Goal: Information Seeking & Learning: Learn about a topic

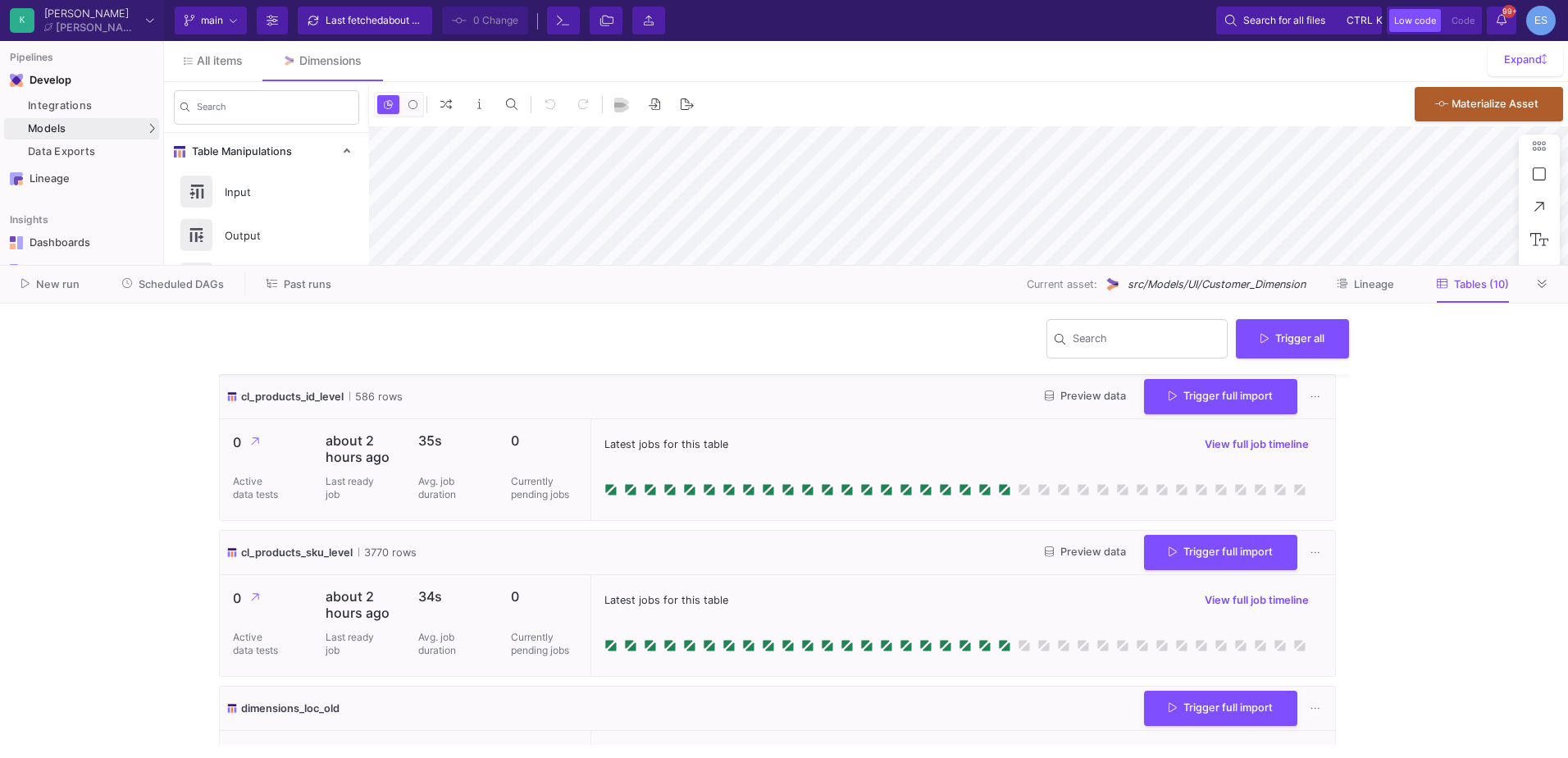
scroll to position [1179, 0]
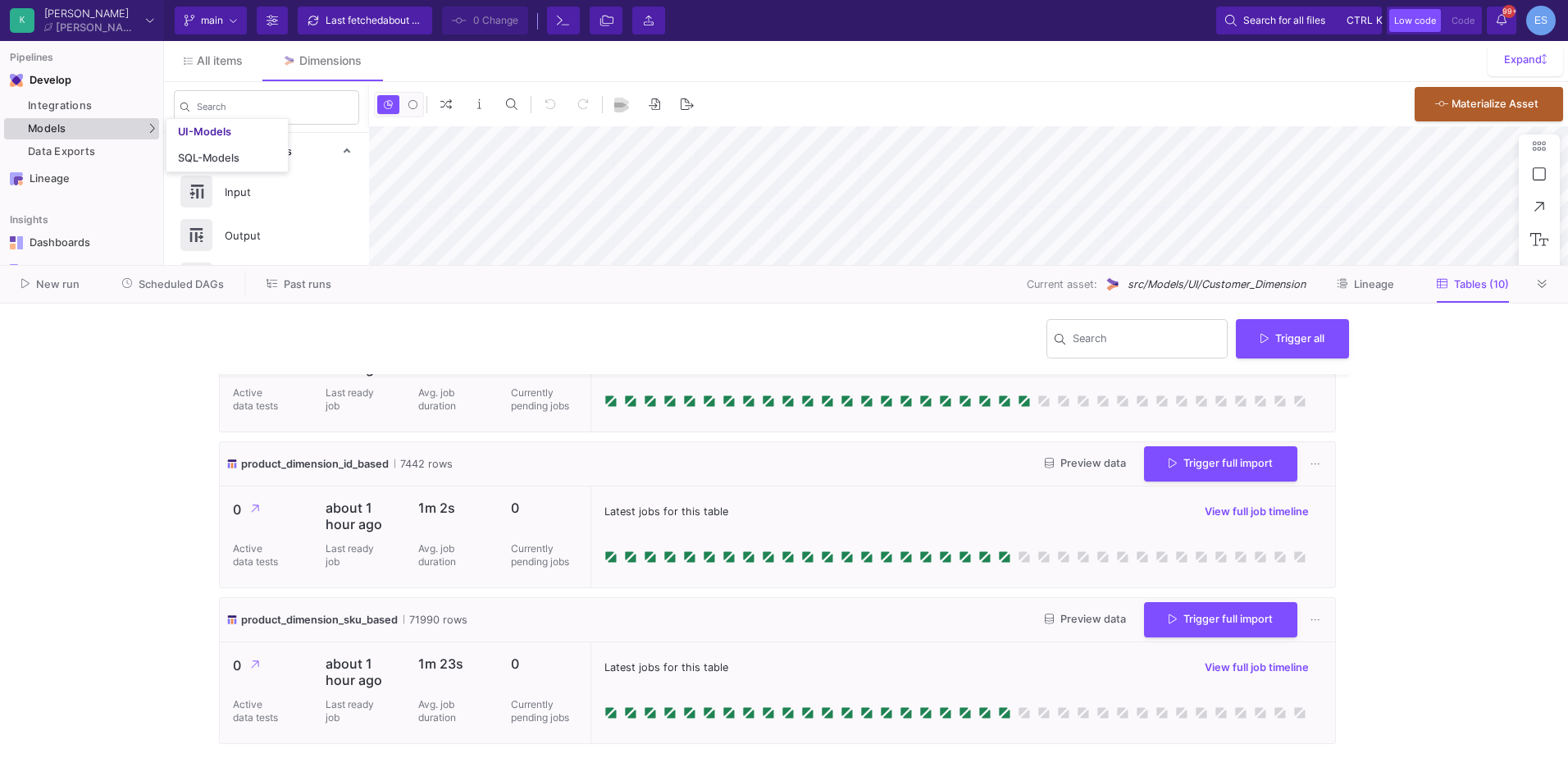
click at [84, 128] on div "Models" at bounding box center [81, 129] width 155 height 21
click at [187, 121] on link "UI-Models" at bounding box center [227, 132] width 121 height 26
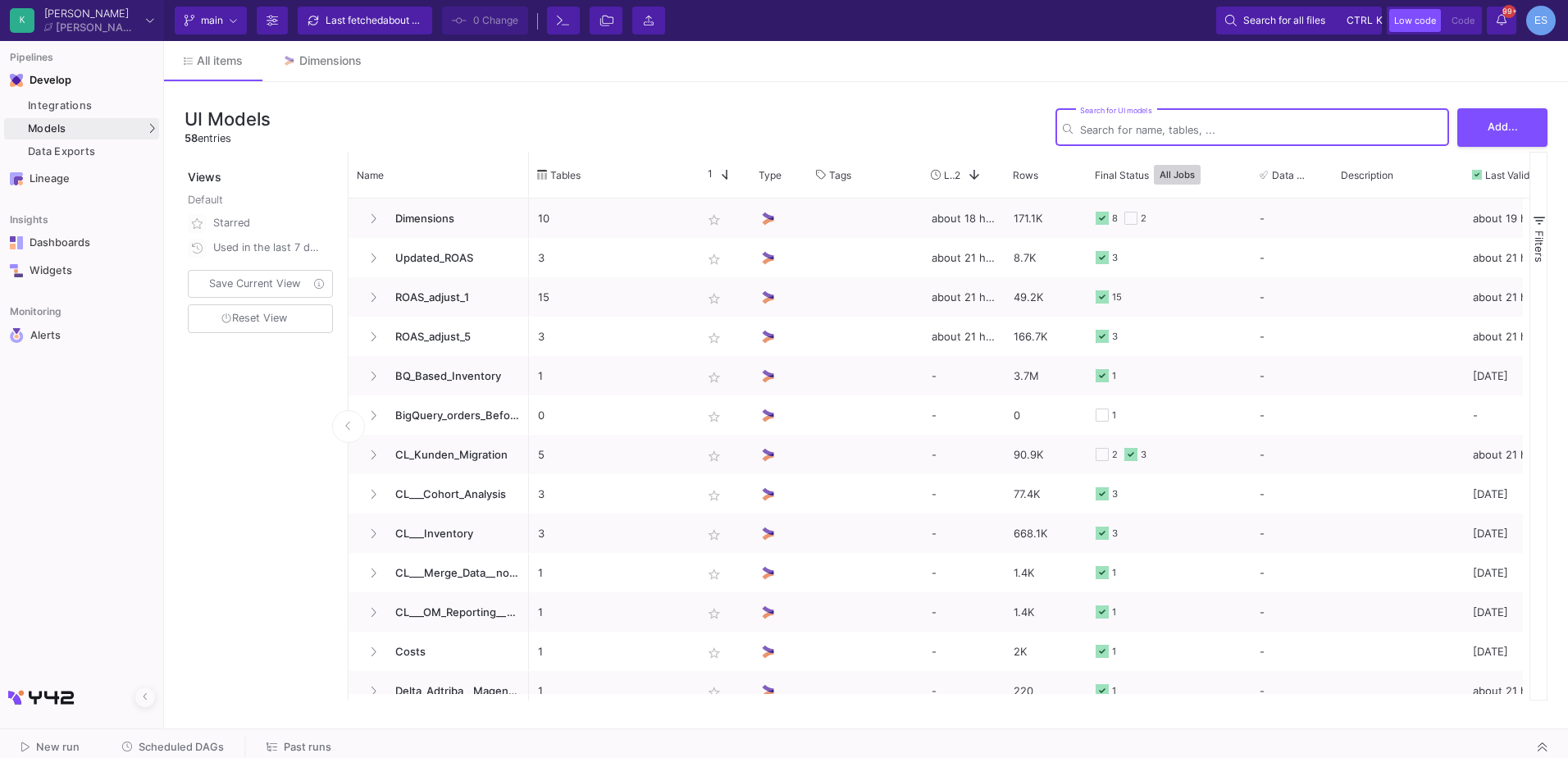
click at [1095, 127] on input "Search for UI models" at bounding box center [1260, 130] width 362 height 12
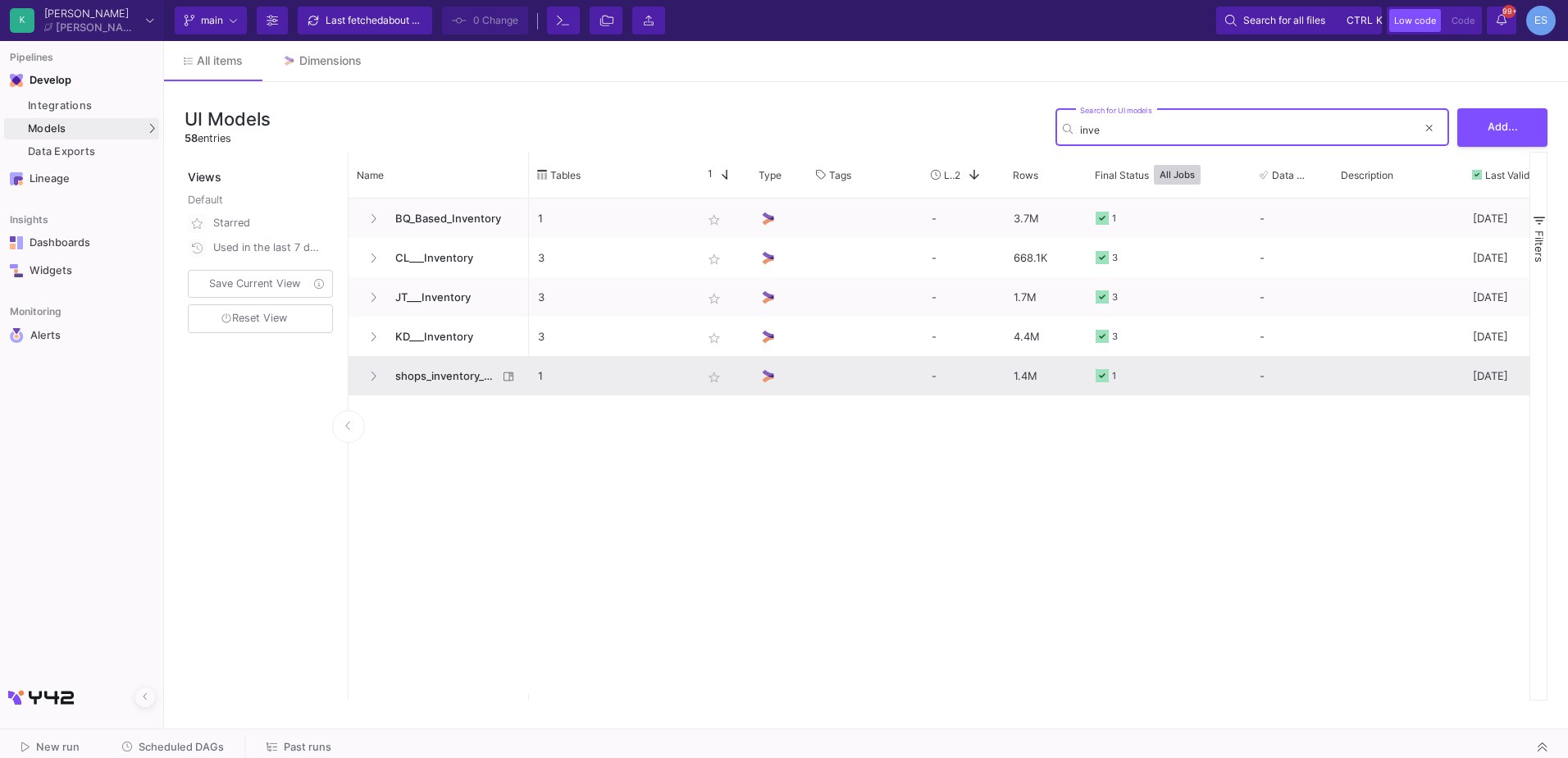
type input "inve"
click at [454, 384] on span "shops_inventory_data_collection" at bounding box center [441, 376] width 112 height 39
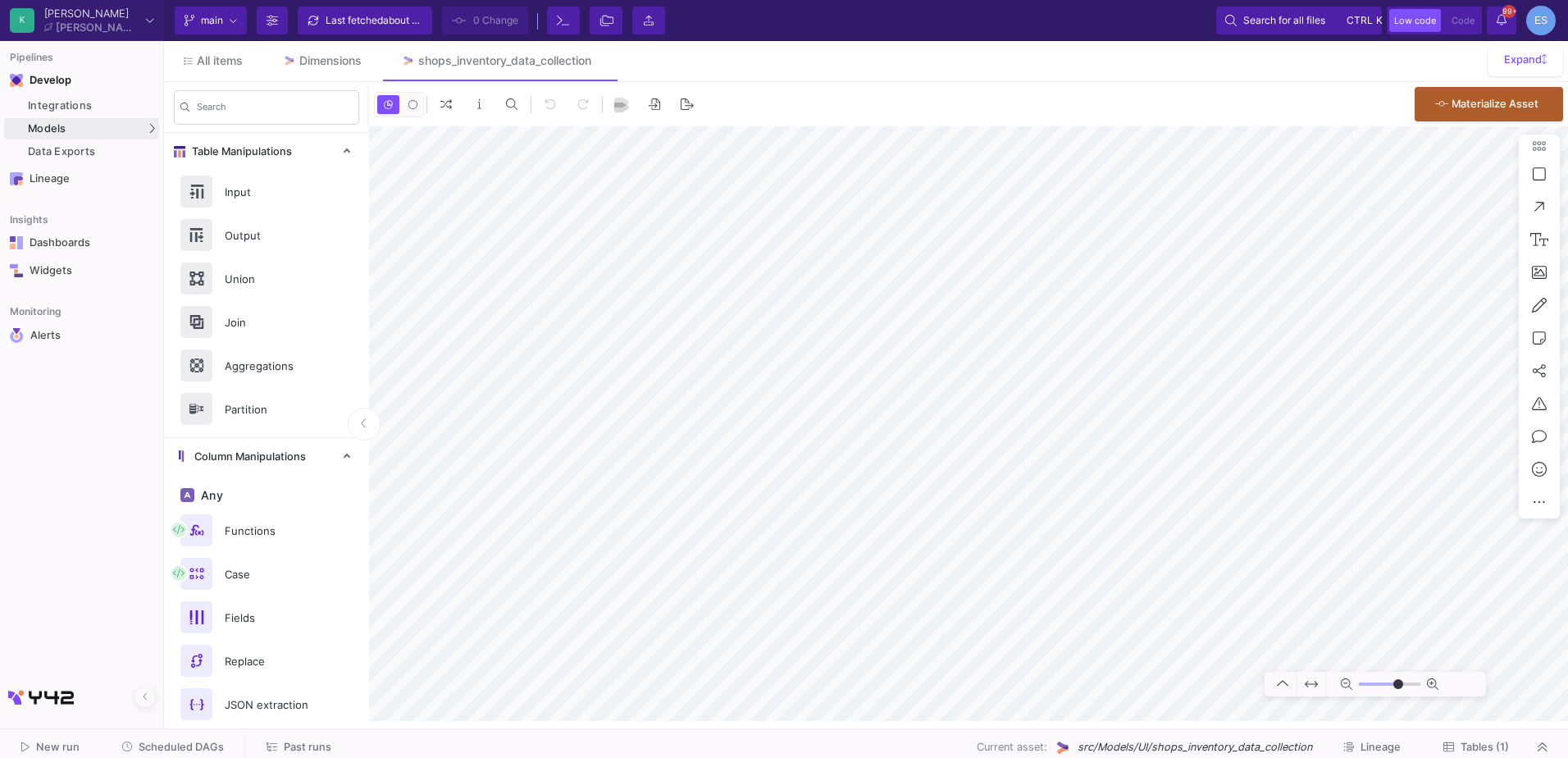
click at [1477, 750] on span "Tables (1)" at bounding box center [1484, 747] width 48 height 12
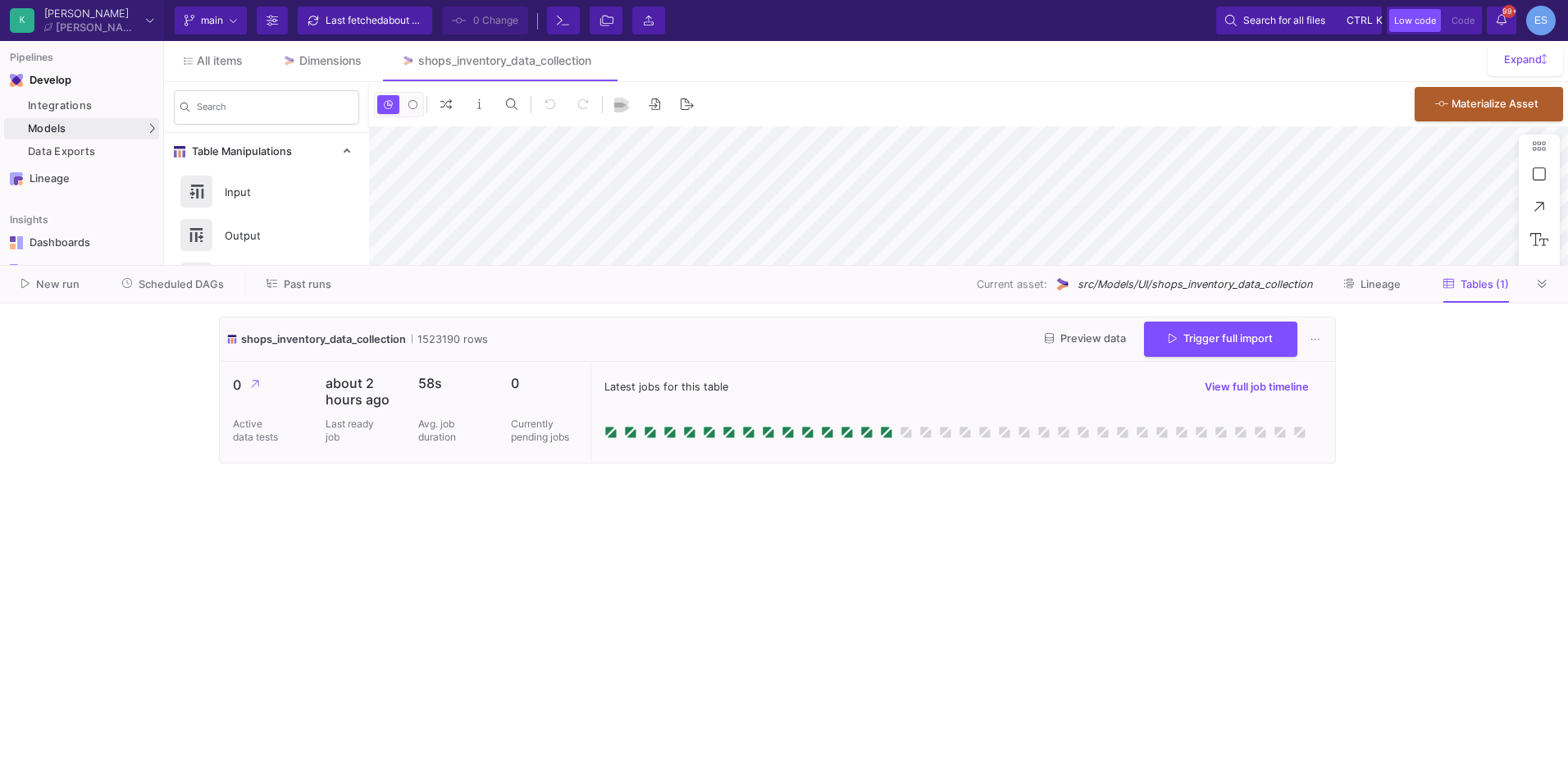
type input "-15"
click at [1072, 337] on span "Preview data" at bounding box center [1085, 338] width 81 height 12
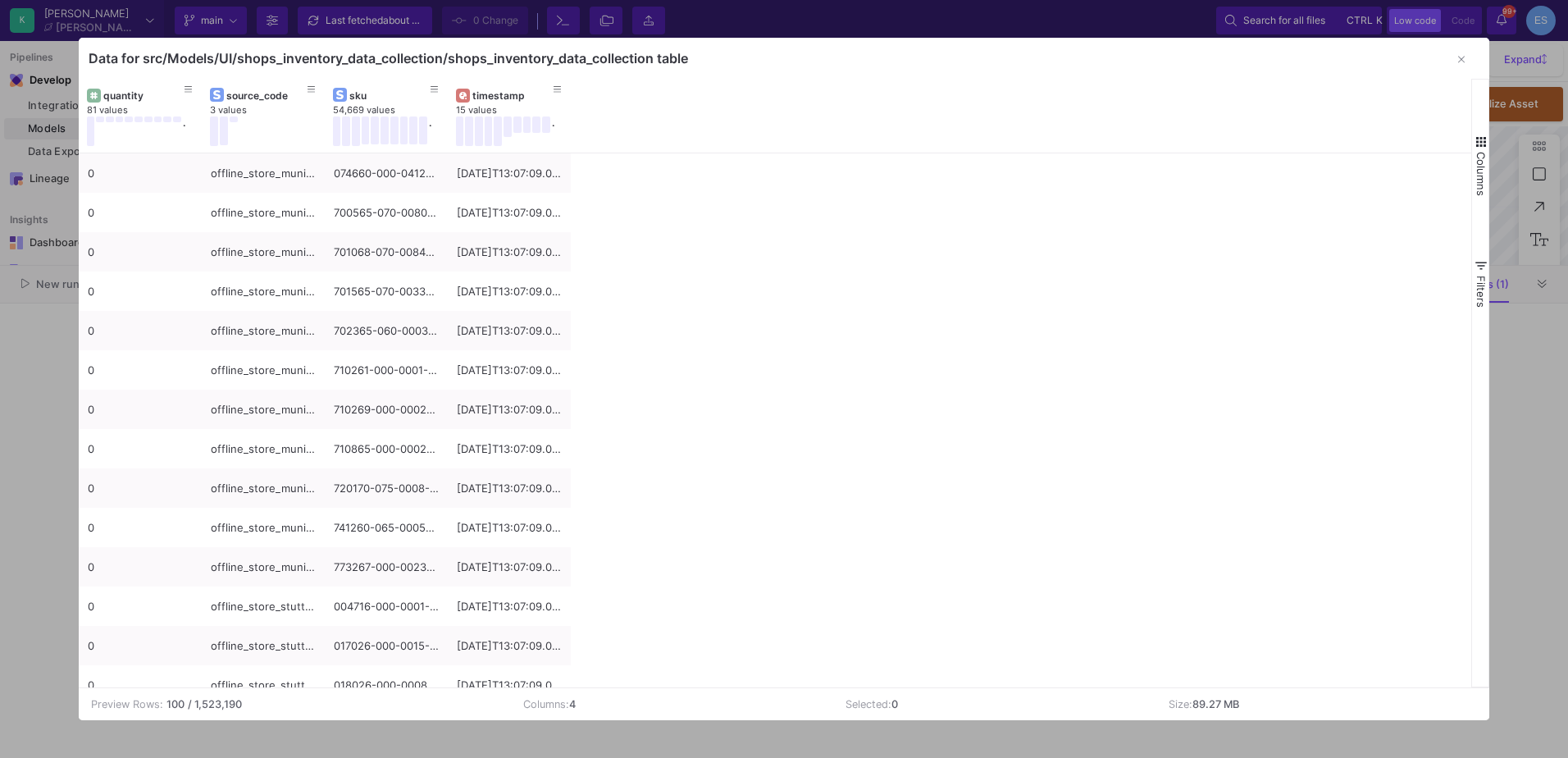
click at [1480, 162] on span "Columns" at bounding box center [1481, 174] width 13 height 44
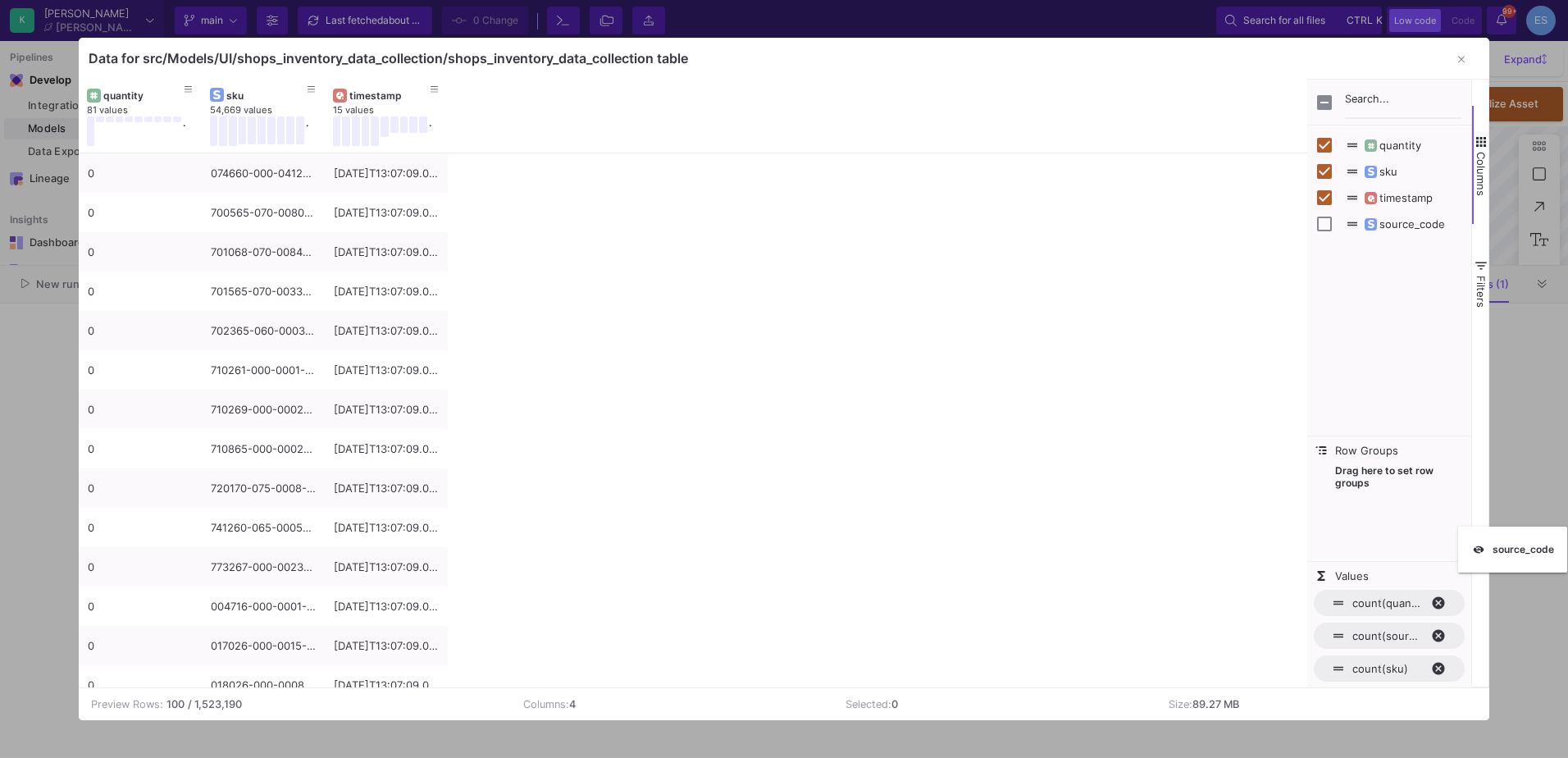
checkbox input "false"
drag, startPoint x: 229, startPoint y: 98, endPoint x: 1428, endPoint y: 491, distance: 1261.8
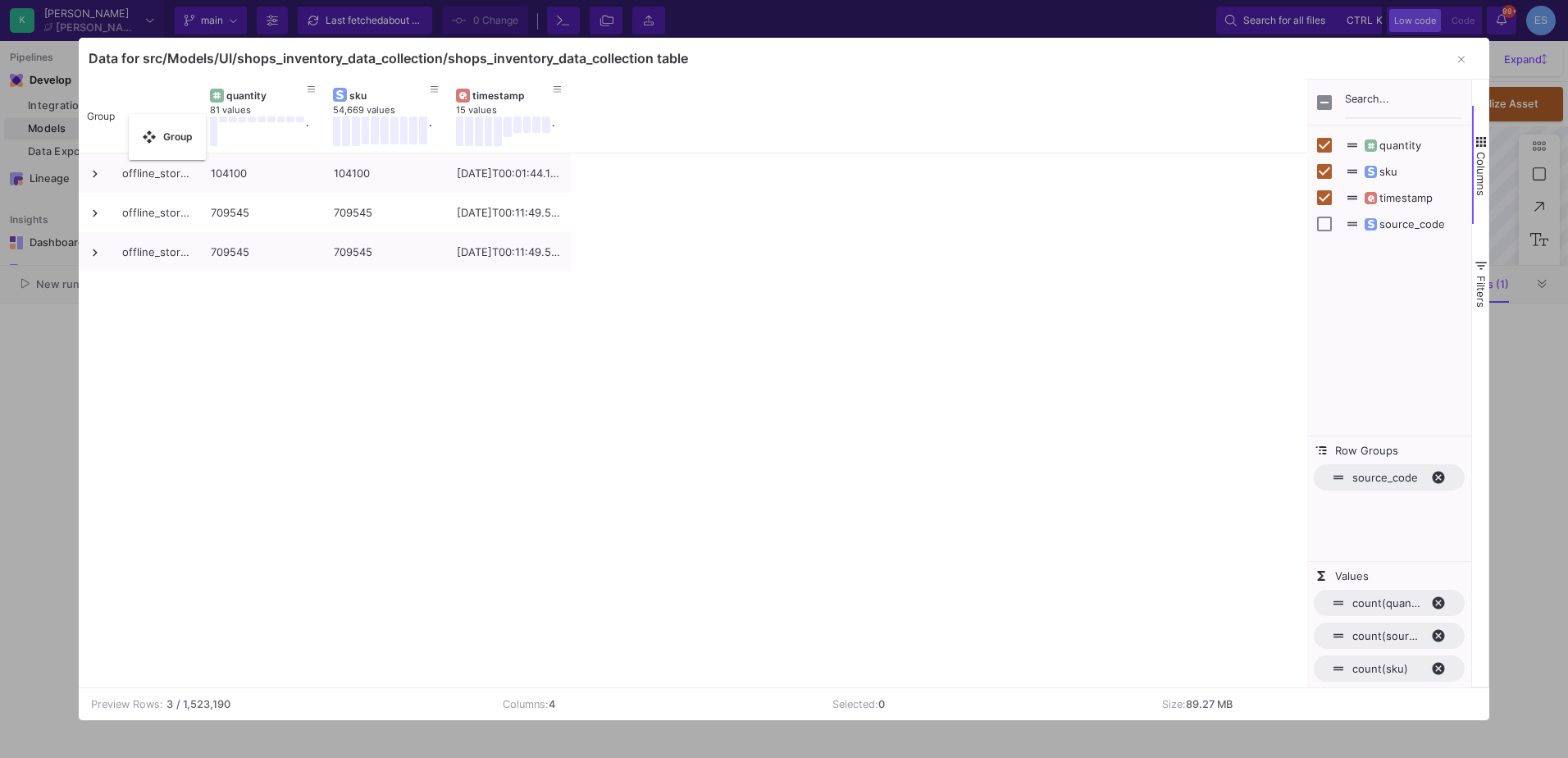
drag, startPoint x: 197, startPoint y: 108, endPoint x: 135, endPoint y: 124, distance: 64.0
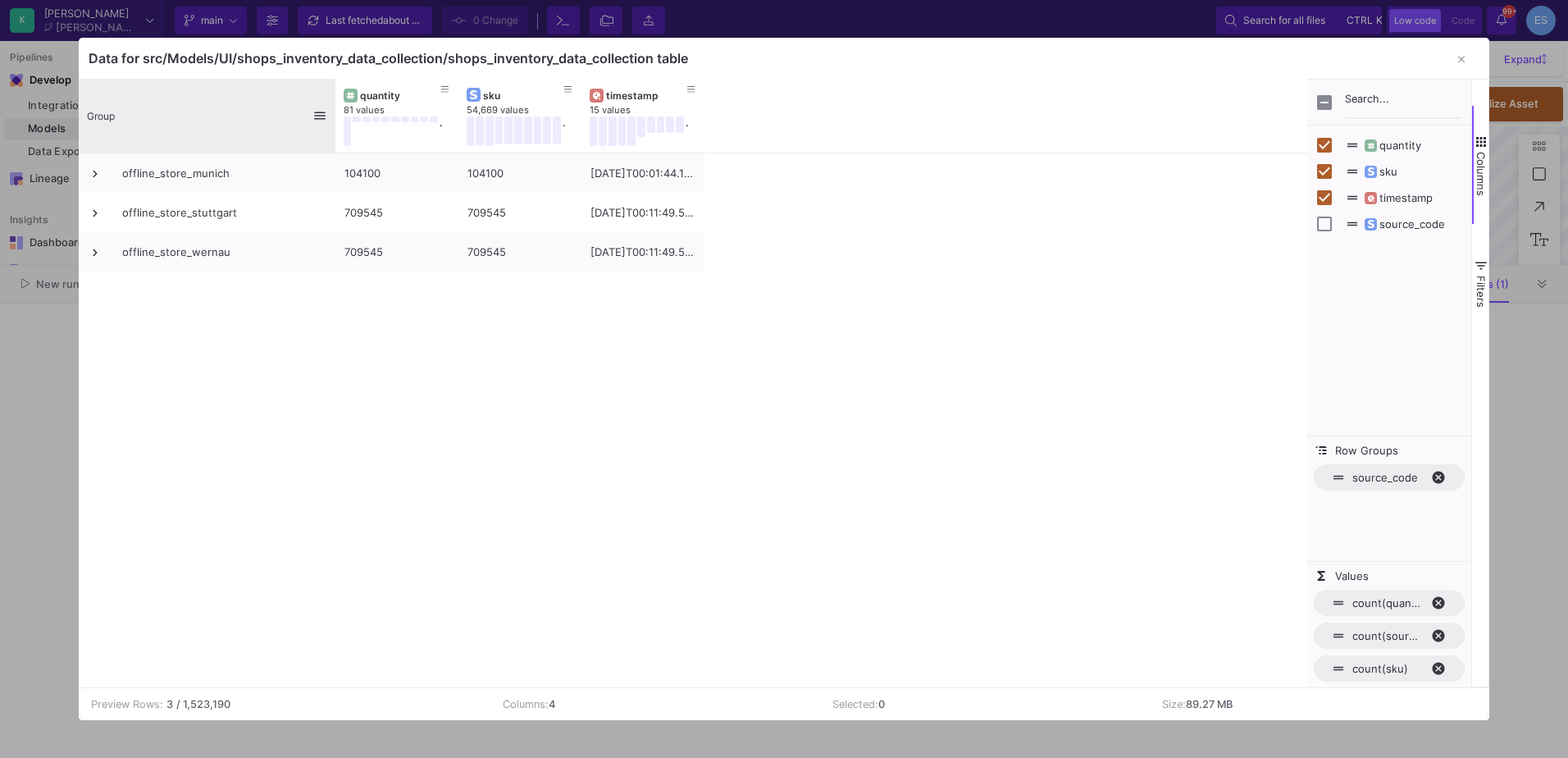
drag, startPoint x: 199, startPoint y: 89, endPoint x: 332, endPoint y: 82, distance: 133.2
click at [332, 82] on div at bounding box center [336, 116] width 7 height 74
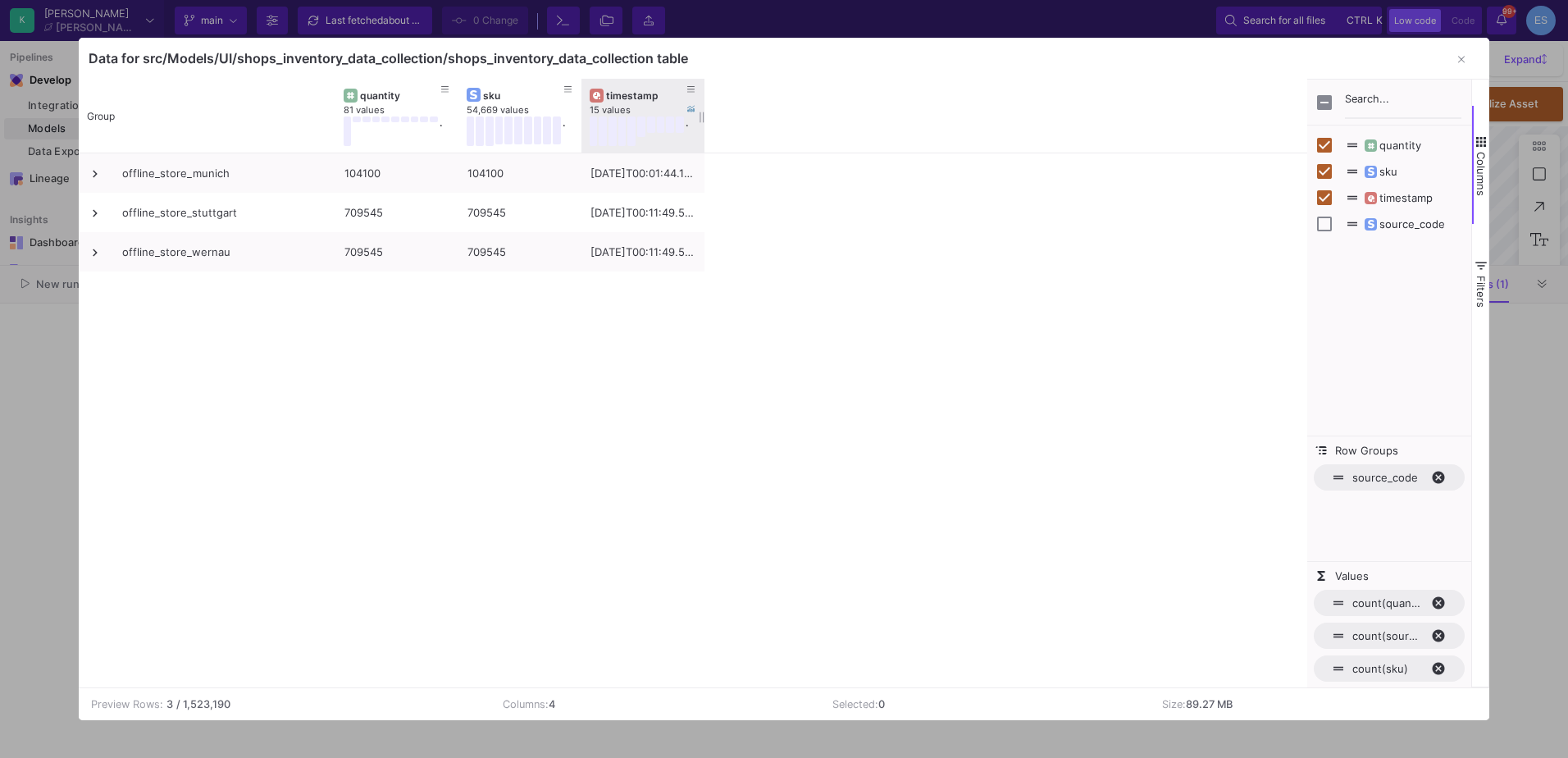
click at [619, 91] on div "timestamp" at bounding box center [647, 95] width 81 height 12
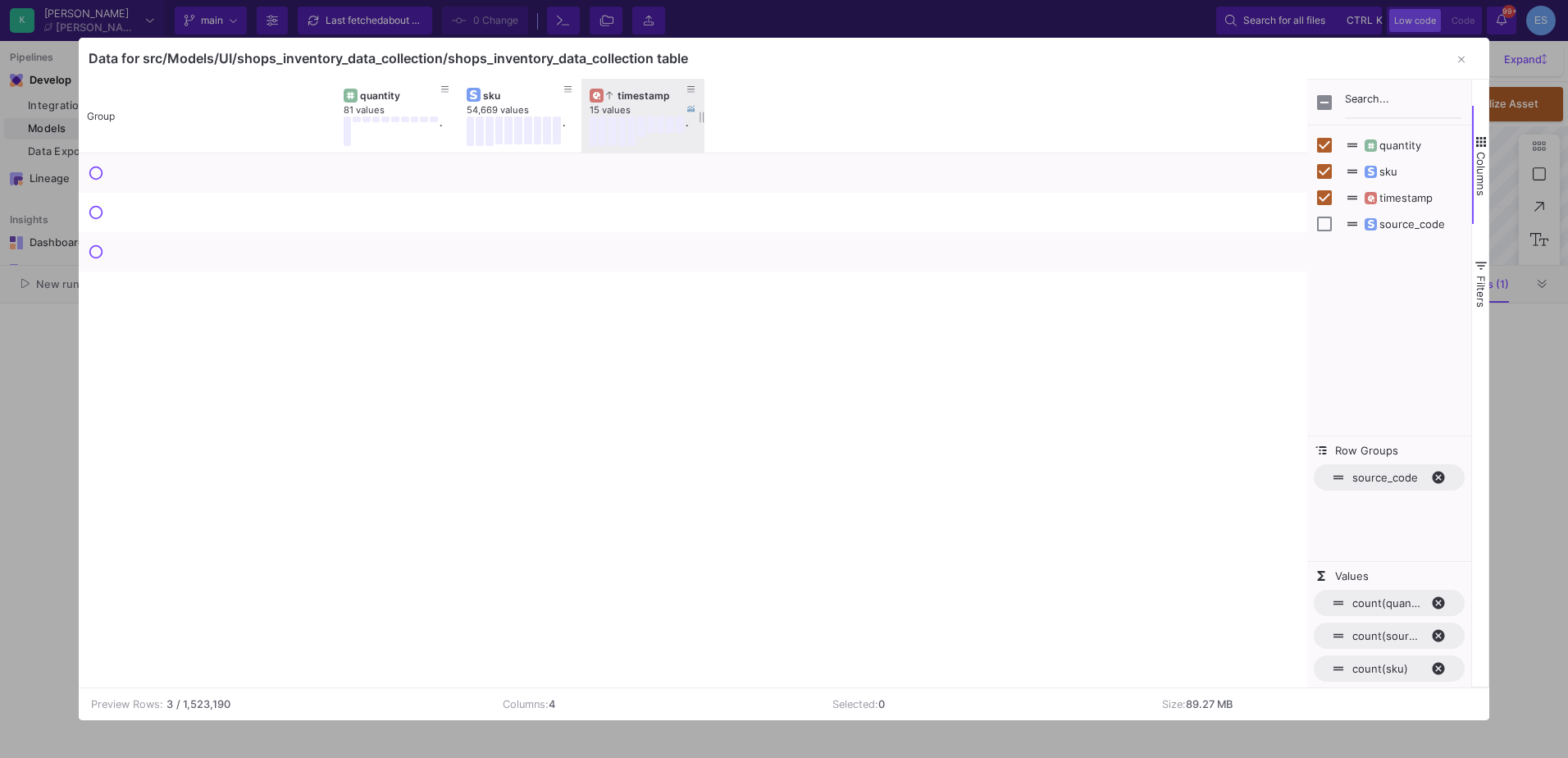
click at [619, 91] on div "timestamp" at bounding box center [647, 95] width 81 height 12
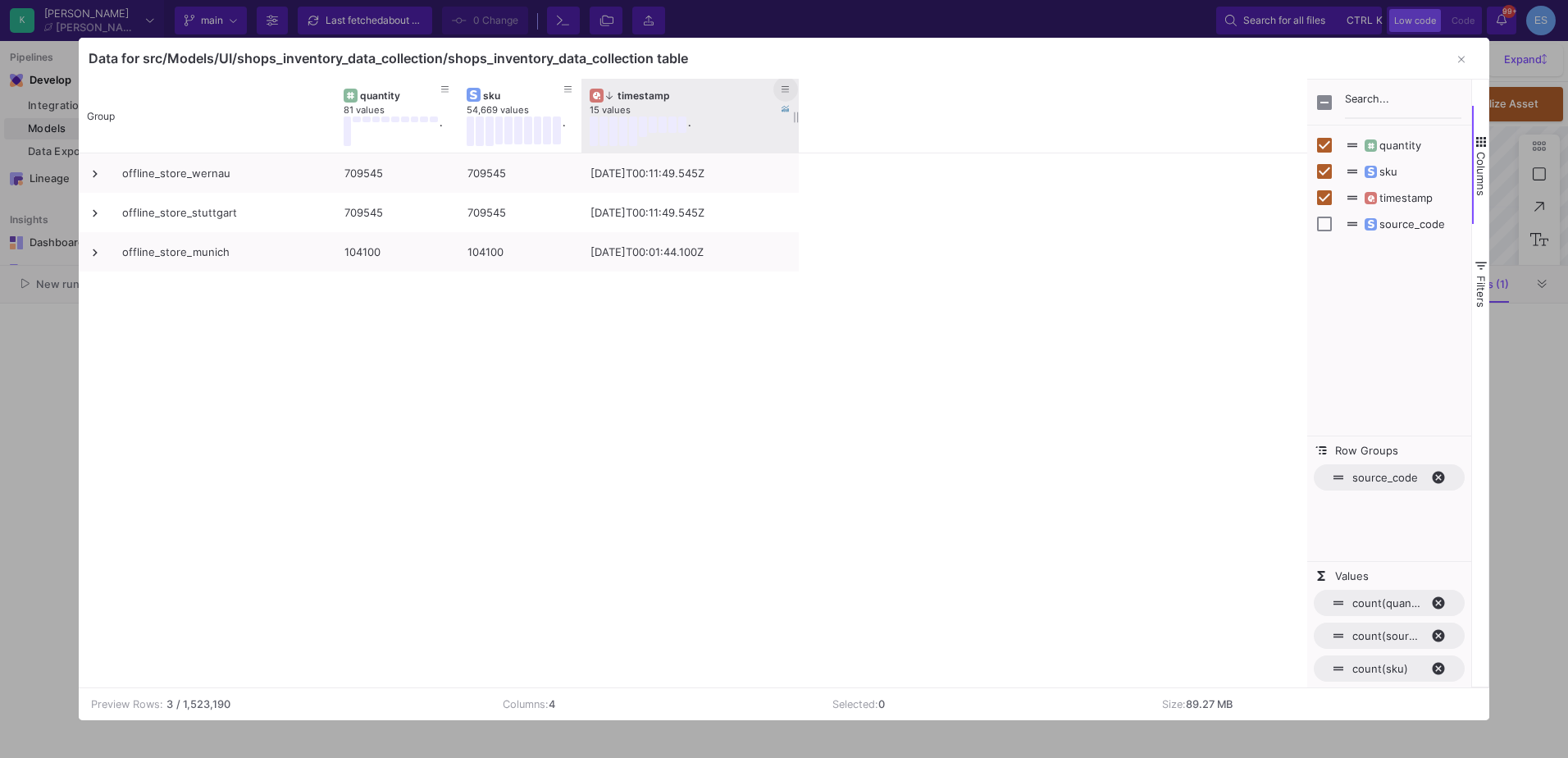
drag, startPoint x: 701, startPoint y: 92, endPoint x: 779, endPoint y: 91, distance: 78.0
click at [798, 84] on div at bounding box center [799, 116] width 7 height 74
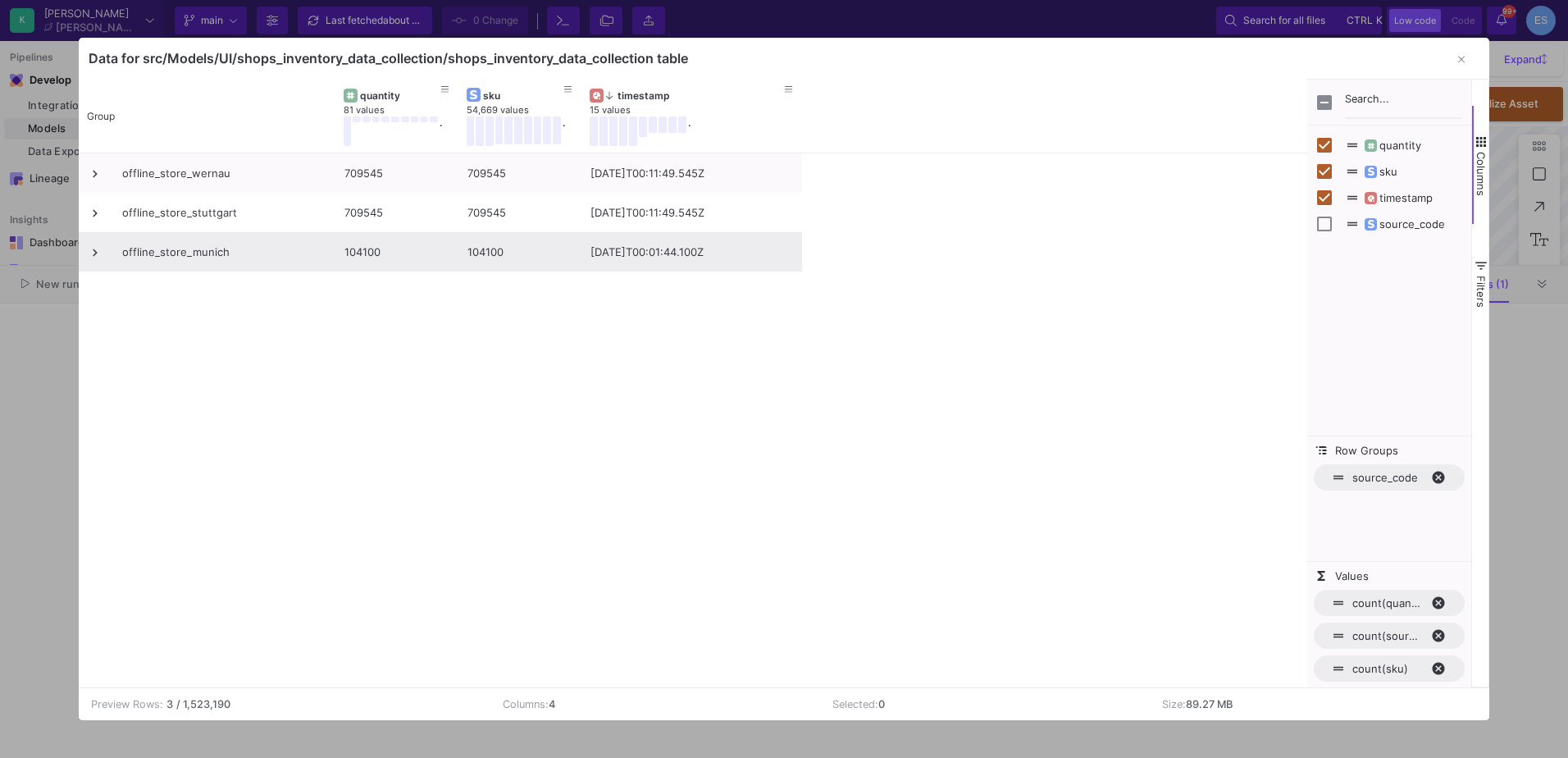
click at [92, 252] on span at bounding box center [95, 253] width 15 height 15
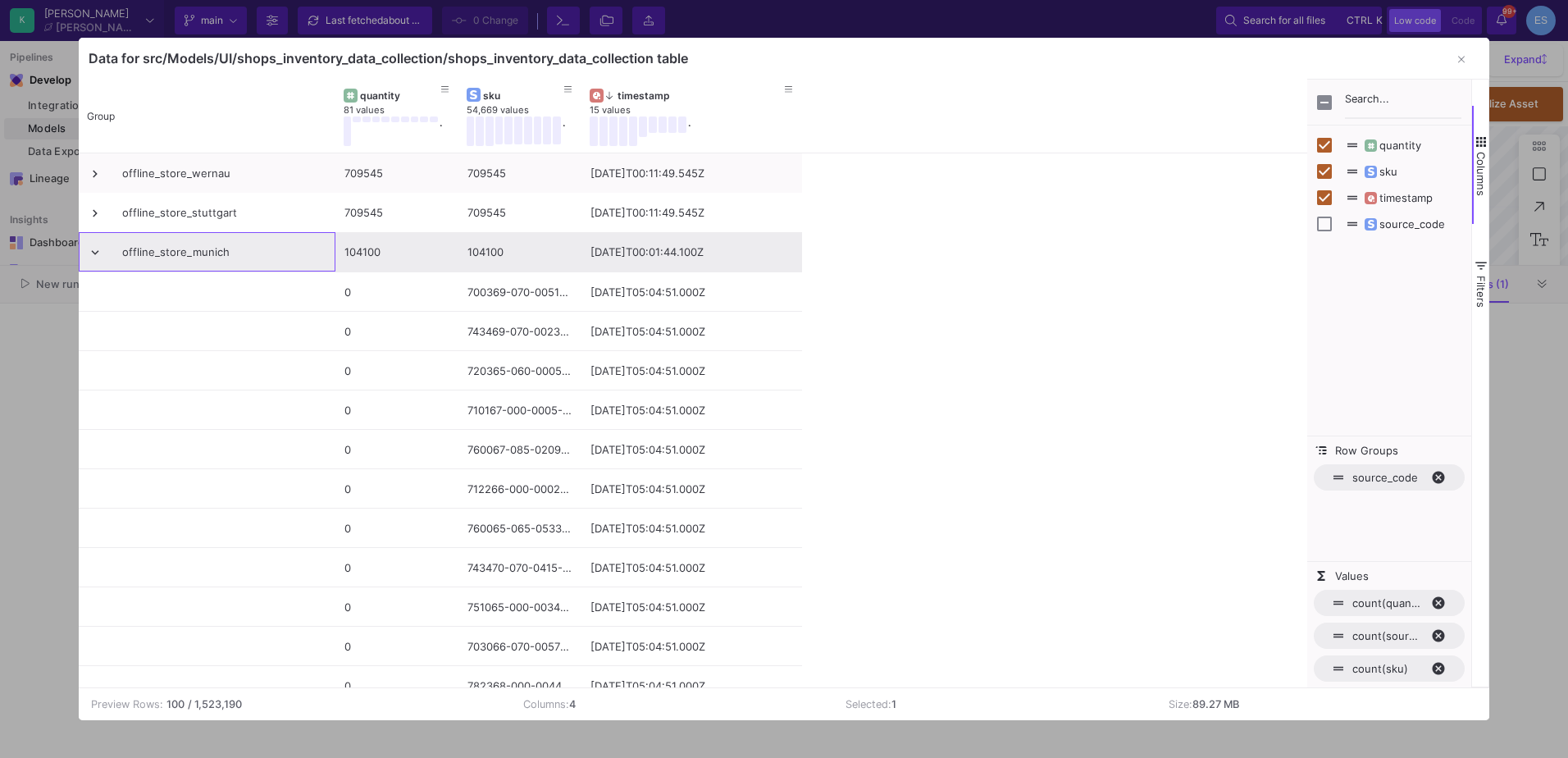
click at [92, 251] on span at bounding box center [95, 253] width 15 height 15
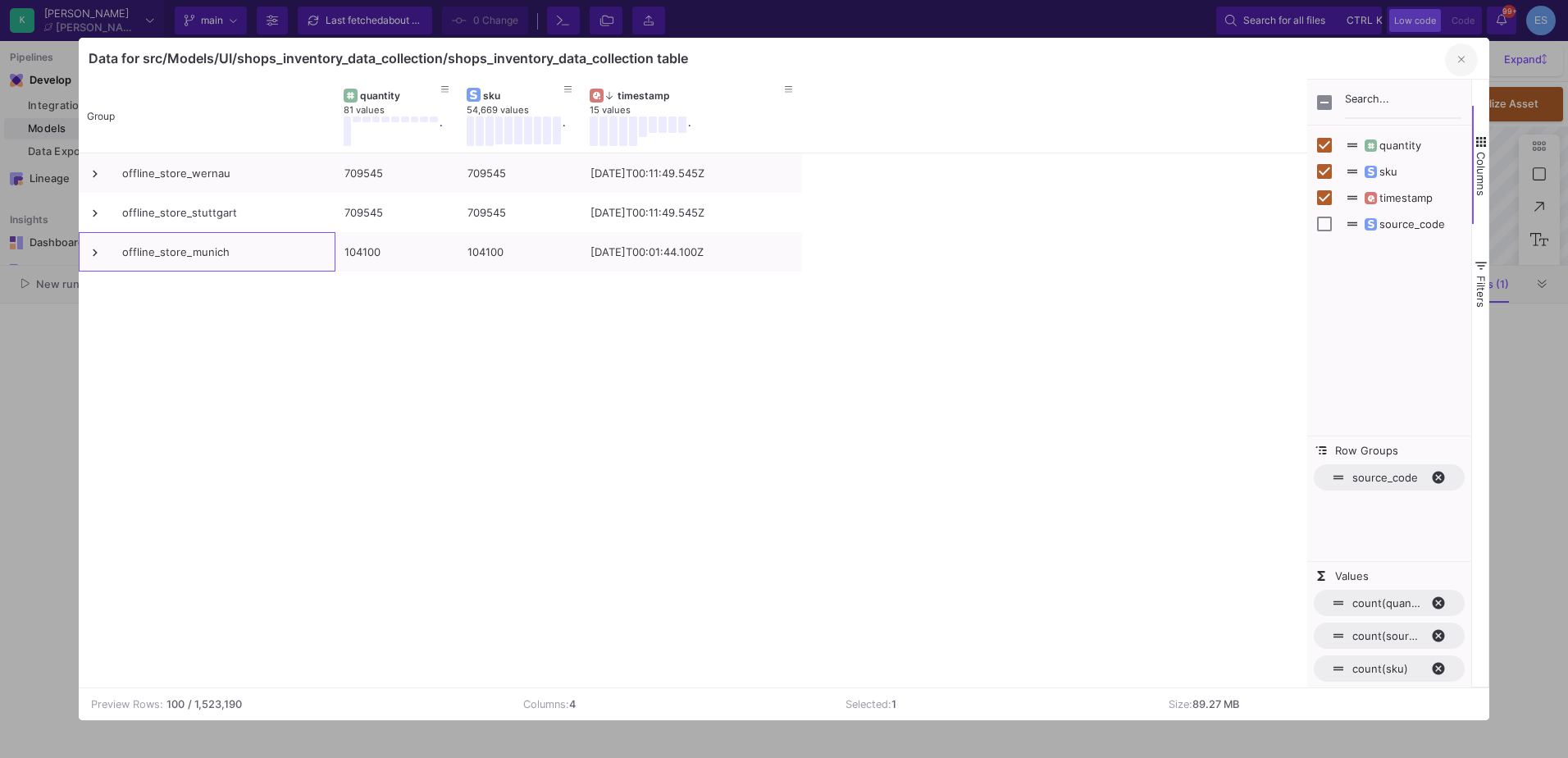
click at [1452, 64] on button "button" at bounding box center [1461, 60] width 33 height 33
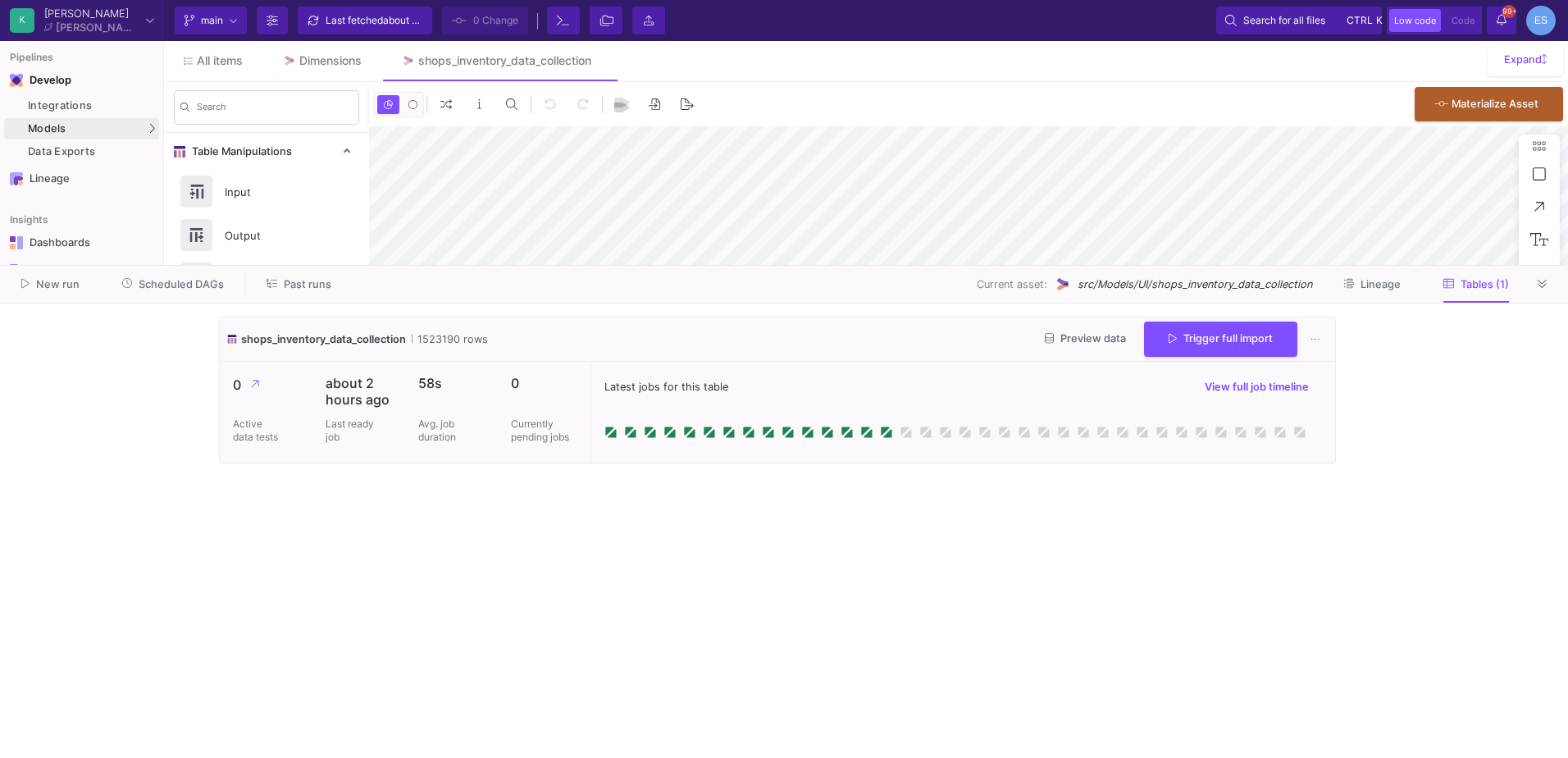
click at [378, 592] on cdk-virtual-scroll-viewport "shops_inventory_data_collection 1523190 rows Preview data Trigger full import 0…" at bounding box center [784, 531] width 1130 height 428
click at [161, 295] on button "Scheduled DAGs" at bounding box center [173, 284] width 142 height 25
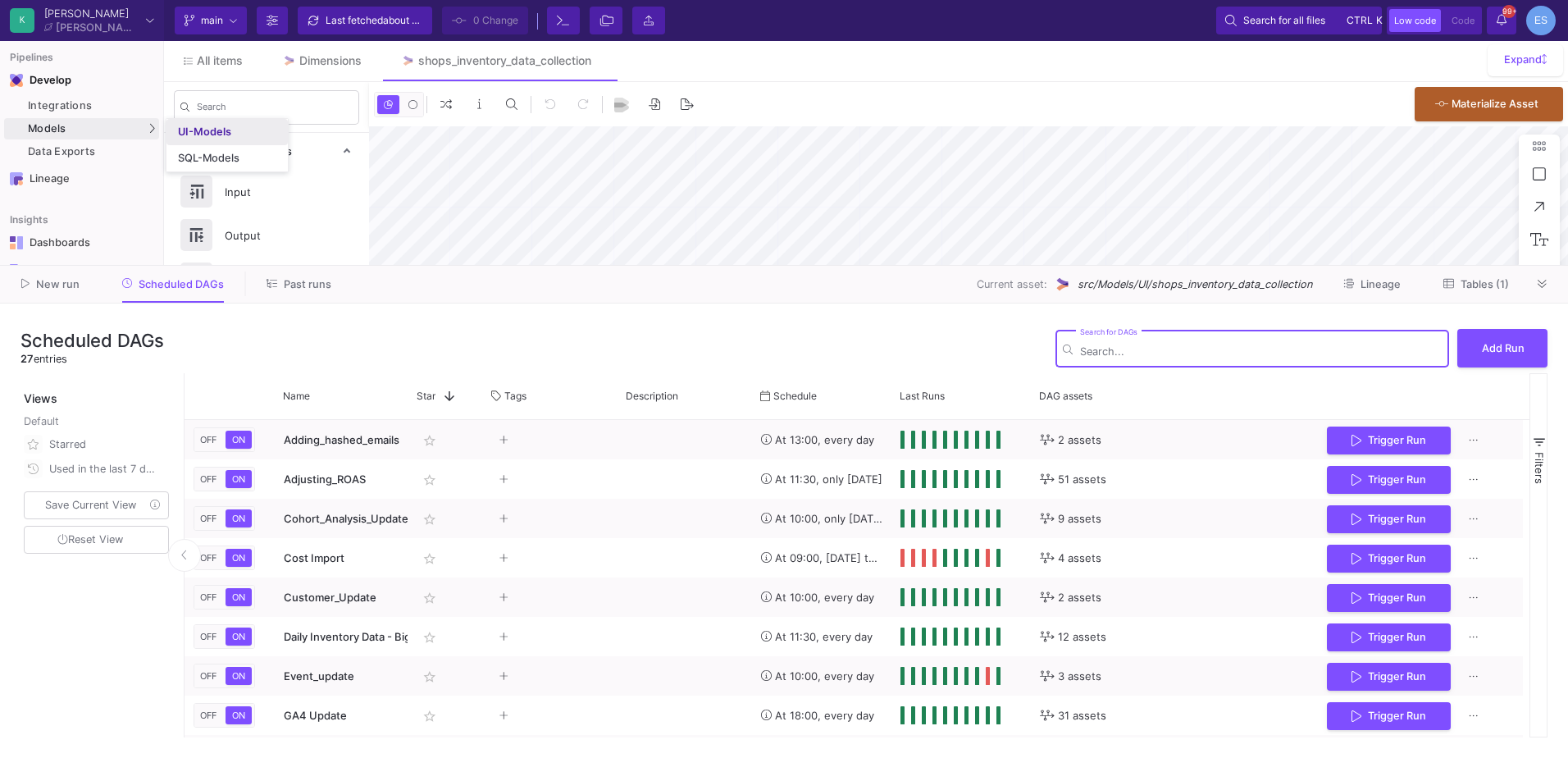
click at [173, 132] on link "UI-Models" at bounding box center [227, 132] width 121 height 26
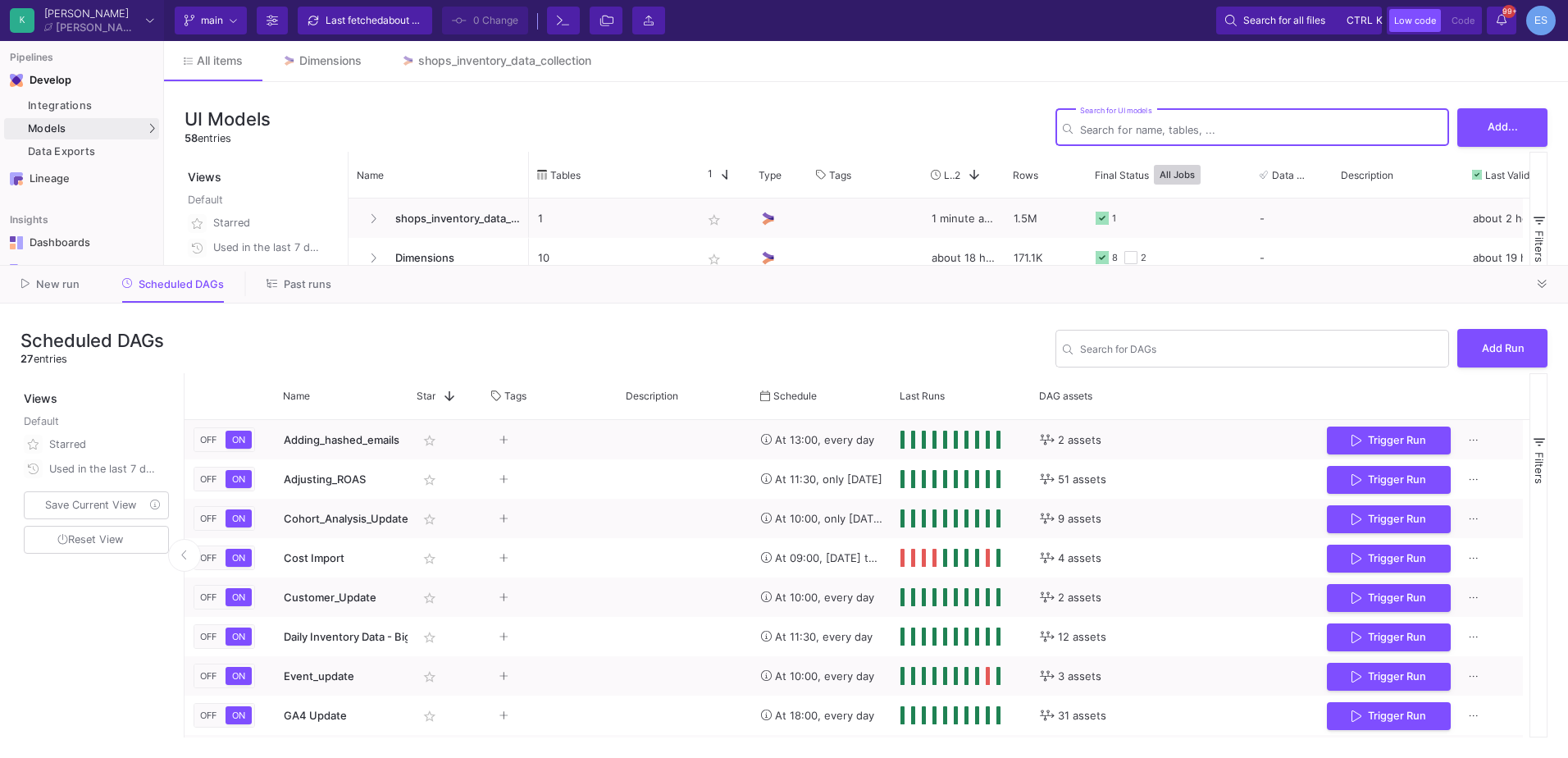
click at [1130, 133] on input "Search for DAGs" at bounding box center [1260, 130] width 362 height 12
type input "jt"
click at [1546, 286] on icon at bounding box center [1542, 284] width 9 height 11
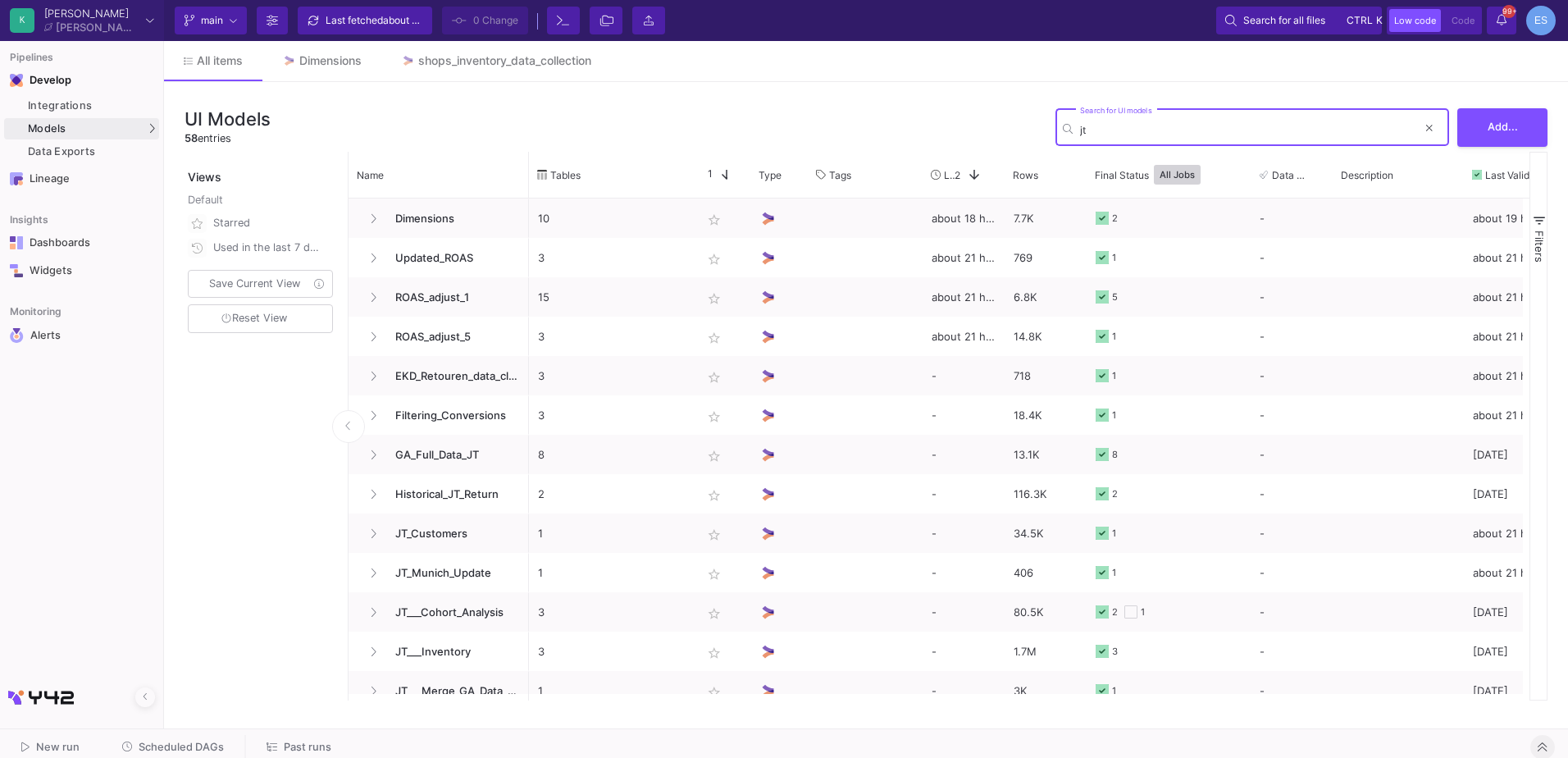
click at [1232, 133] on input "jt" at bounding box center [1248, 130] width 337 height 12
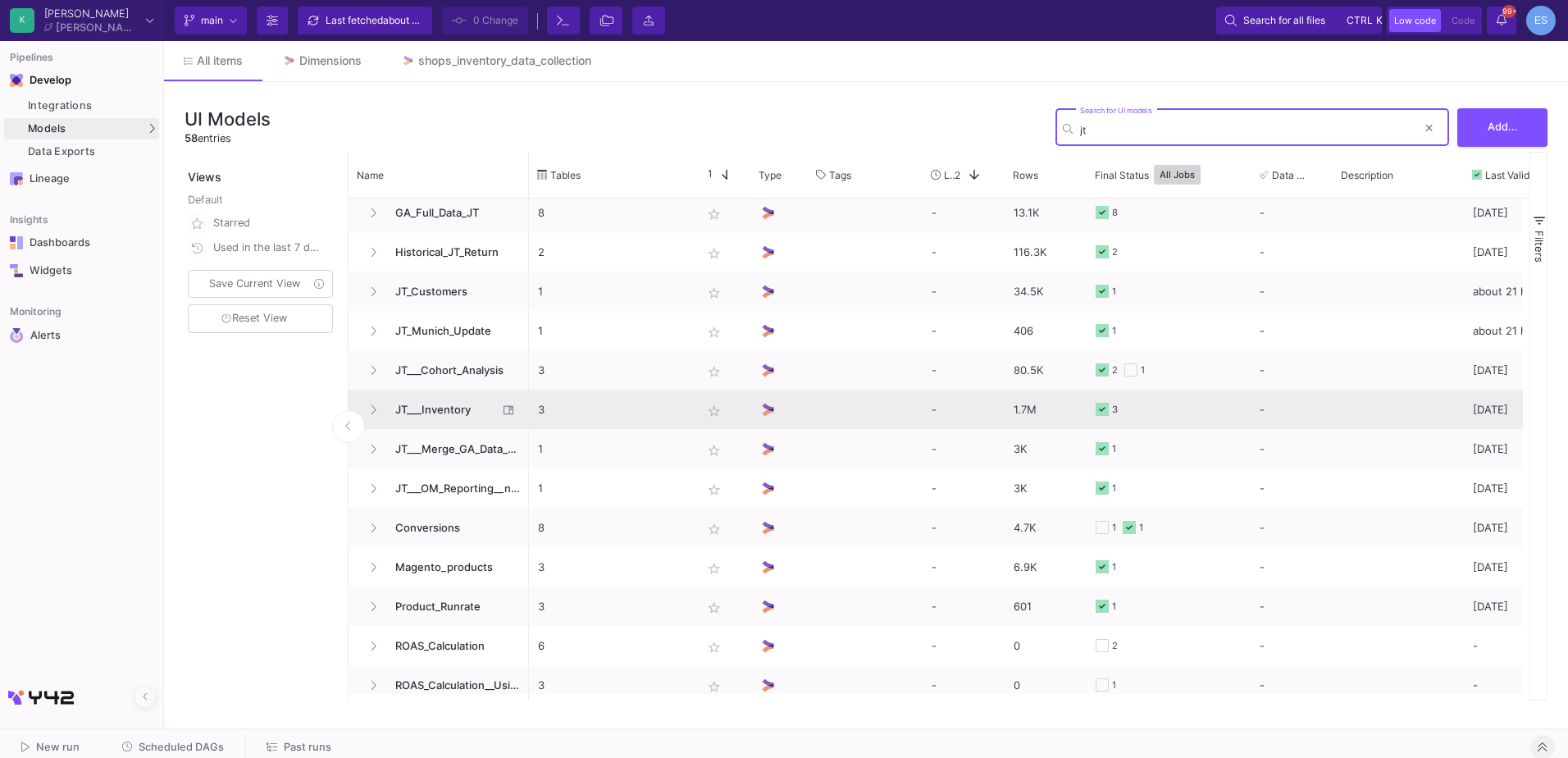
click at [450, 422] on span "JT___Inventory" at bounding box center [441, 409] width 112 height 39
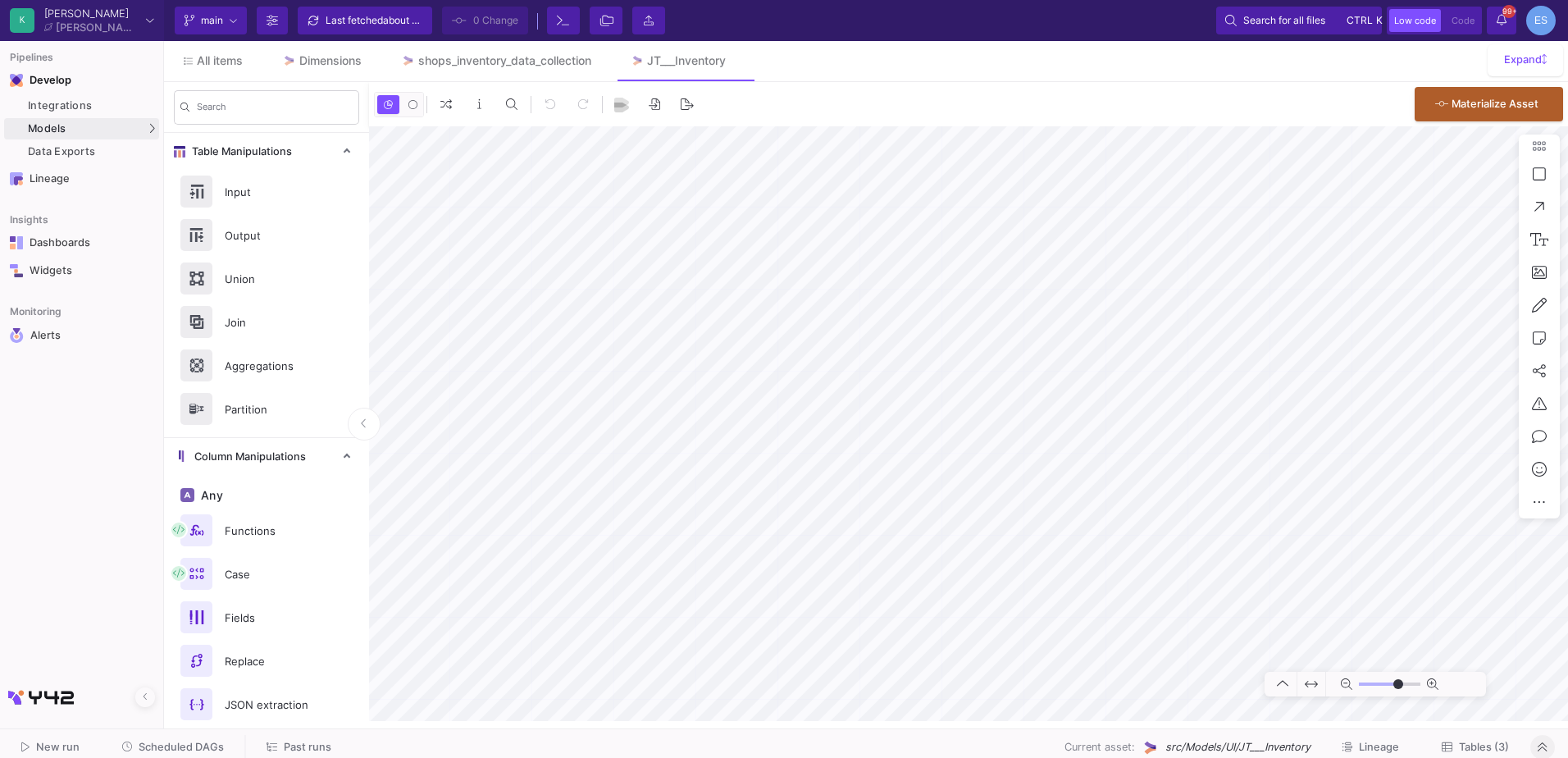
type input "-11"
click at [79, 113] on link "Integrations" at bounding box center [81, 106] width 155 height 21
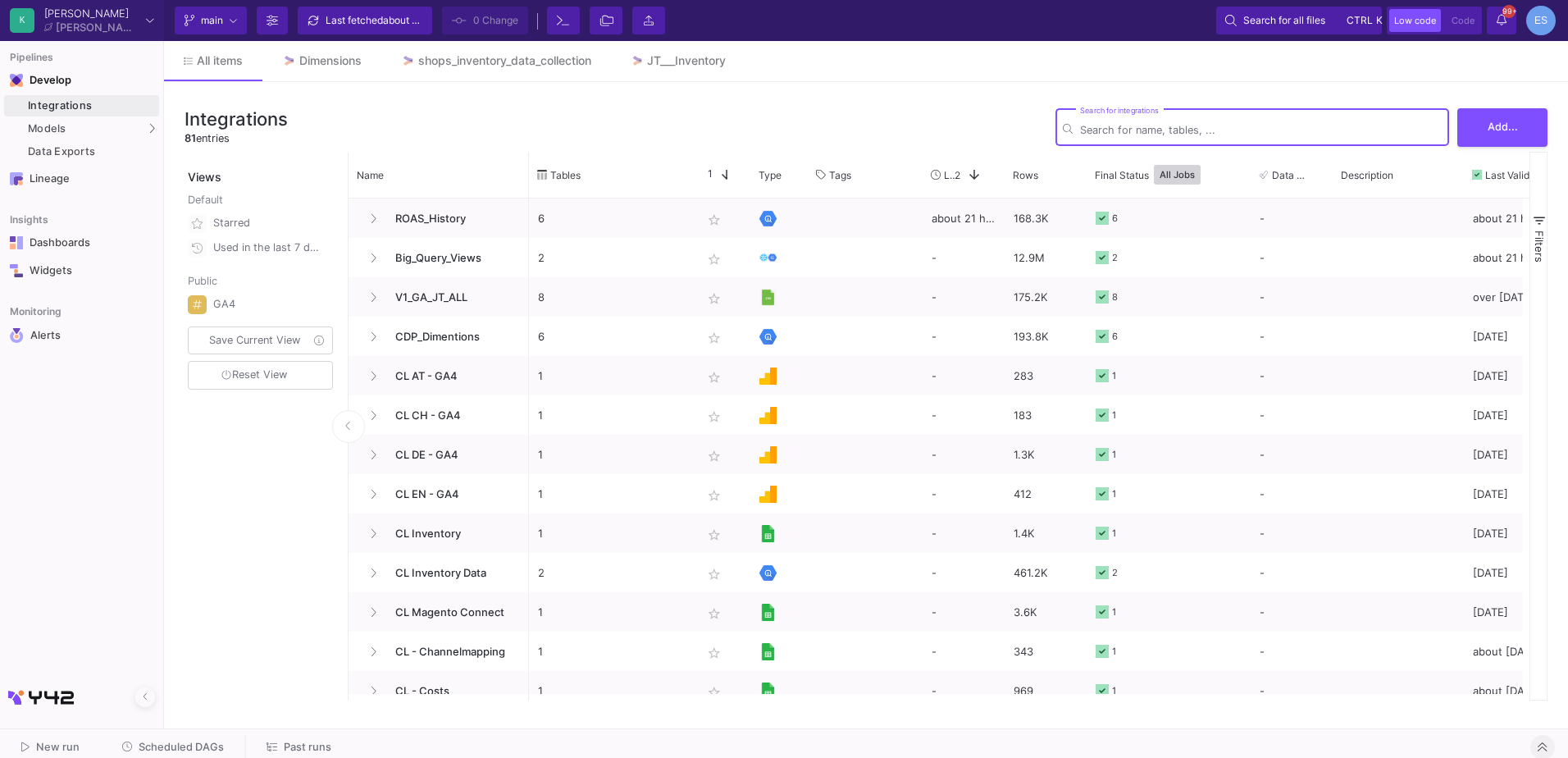
click at [1161, 133] on input "Search for integrations" at bounding box center [1260, 130] width 362 height 12
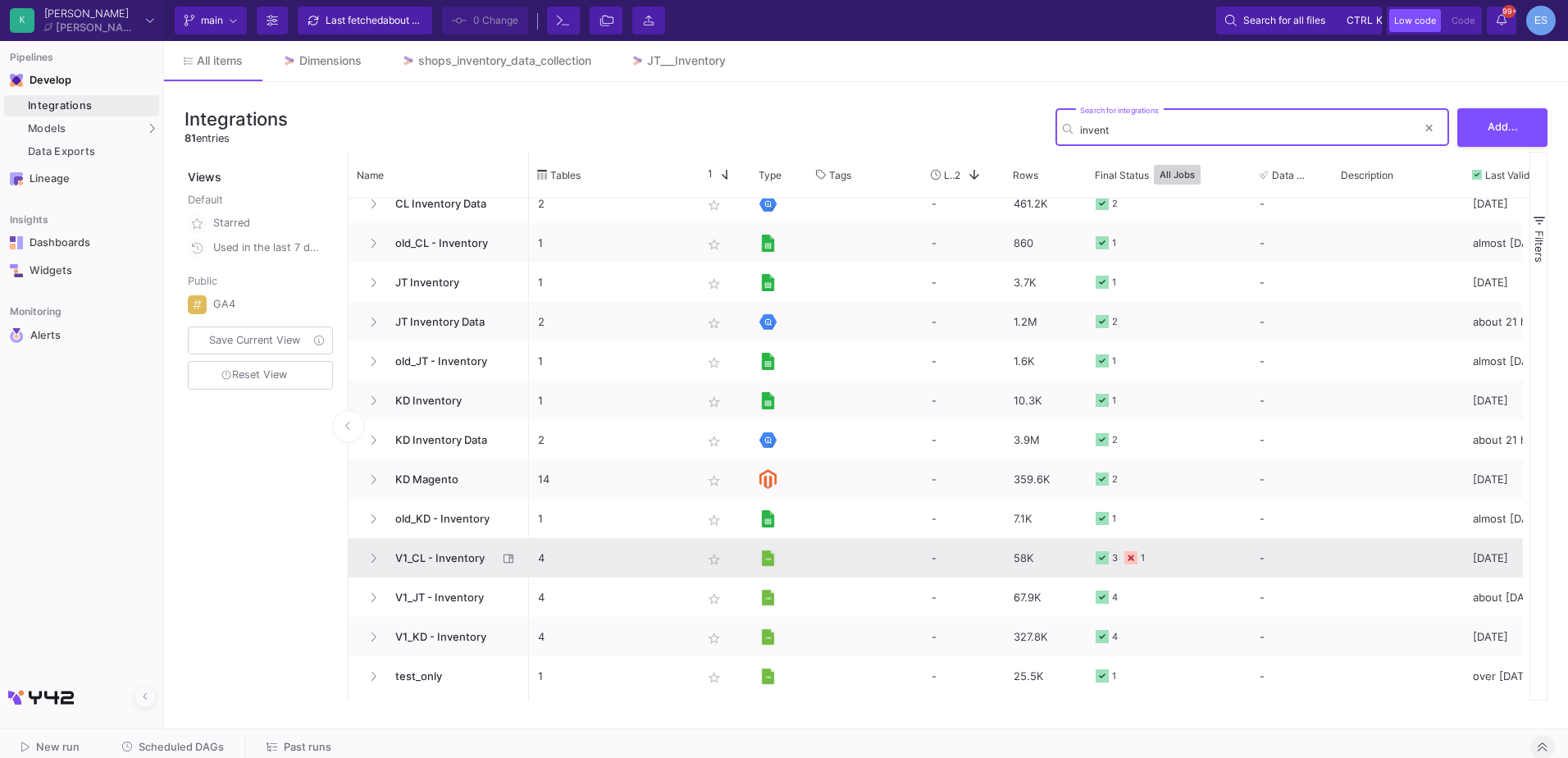
scroll to position [56, 0]
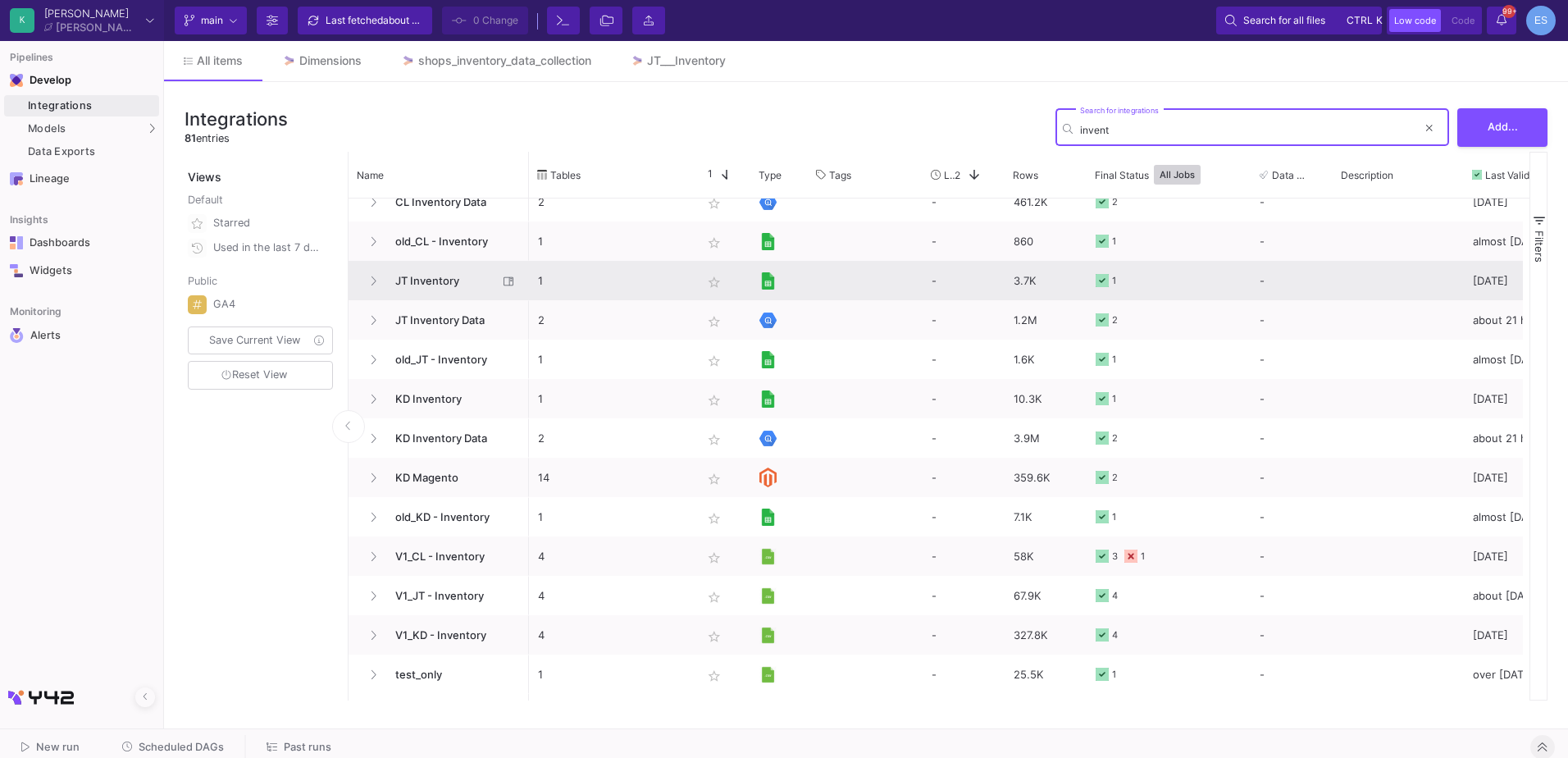
type input "invent"
click at [406, 284] on span "JT Inventory" at bounding box center [441, 281] width 112 height 39
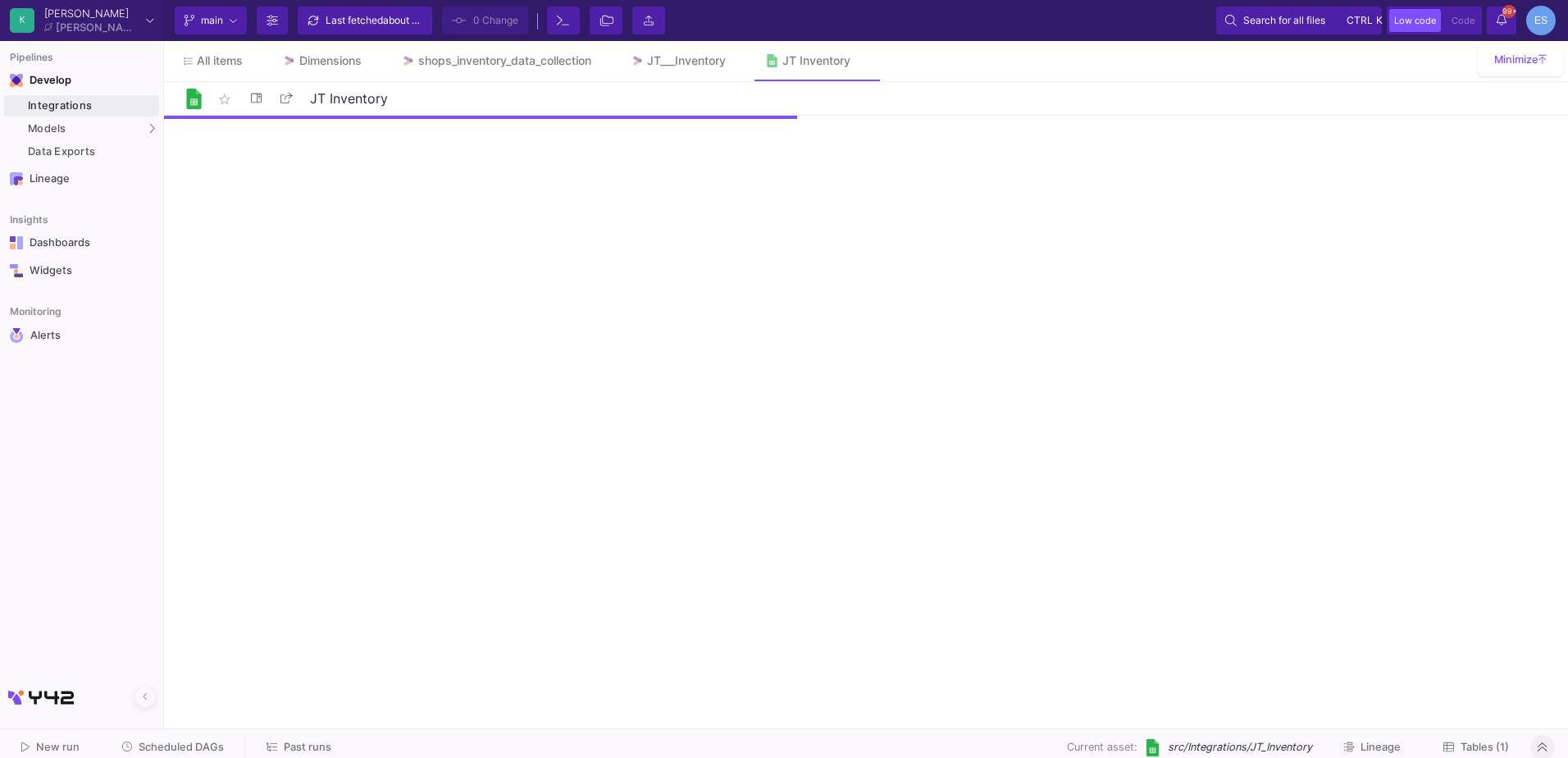
click at [62, 96] on link "Integrations" at bounding box center [81, 106] width 155 height 21
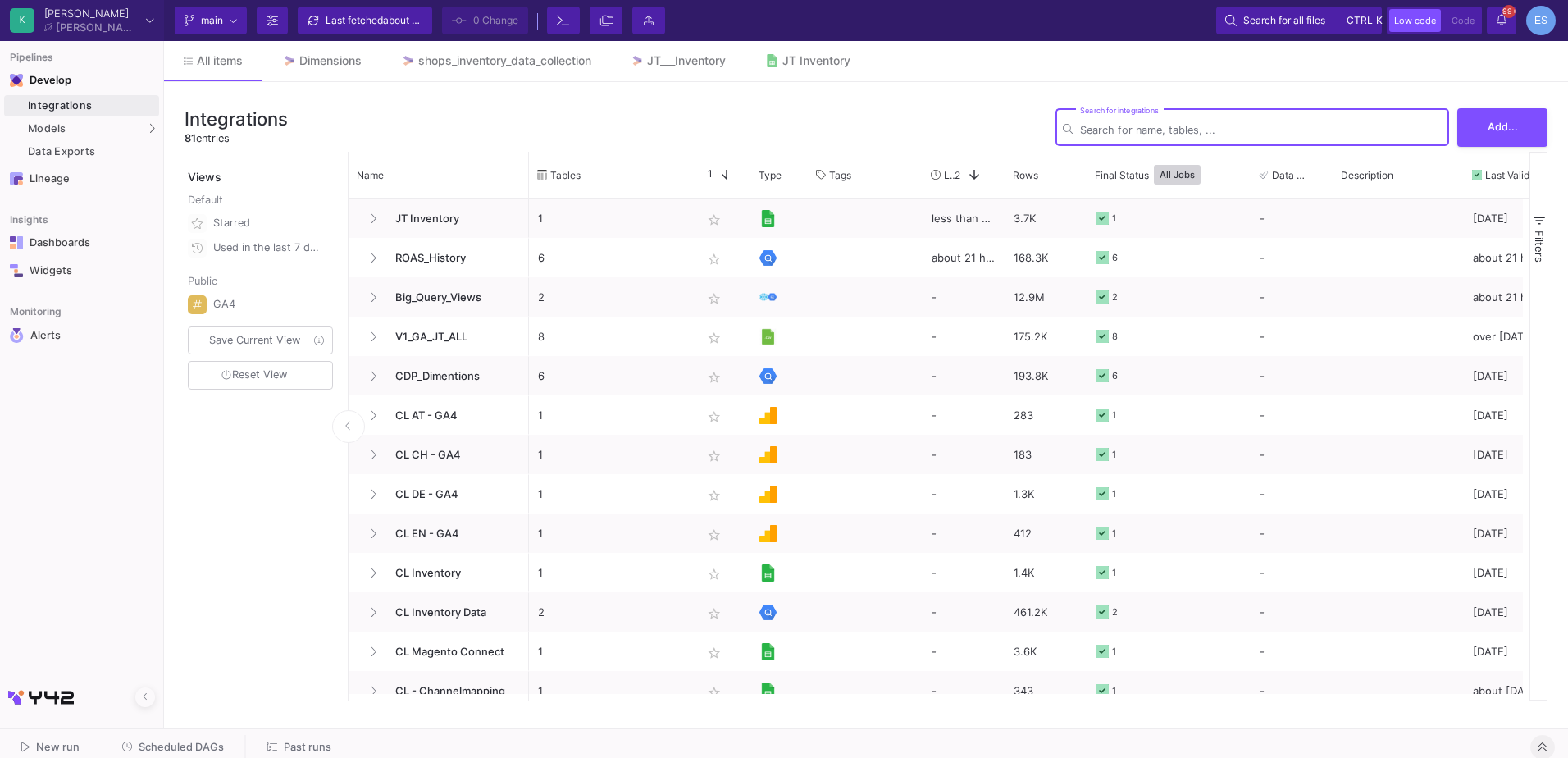
click at [1158, 134] on input "Search for integrations" at bounding box center [1260, 130] width 362 height 12
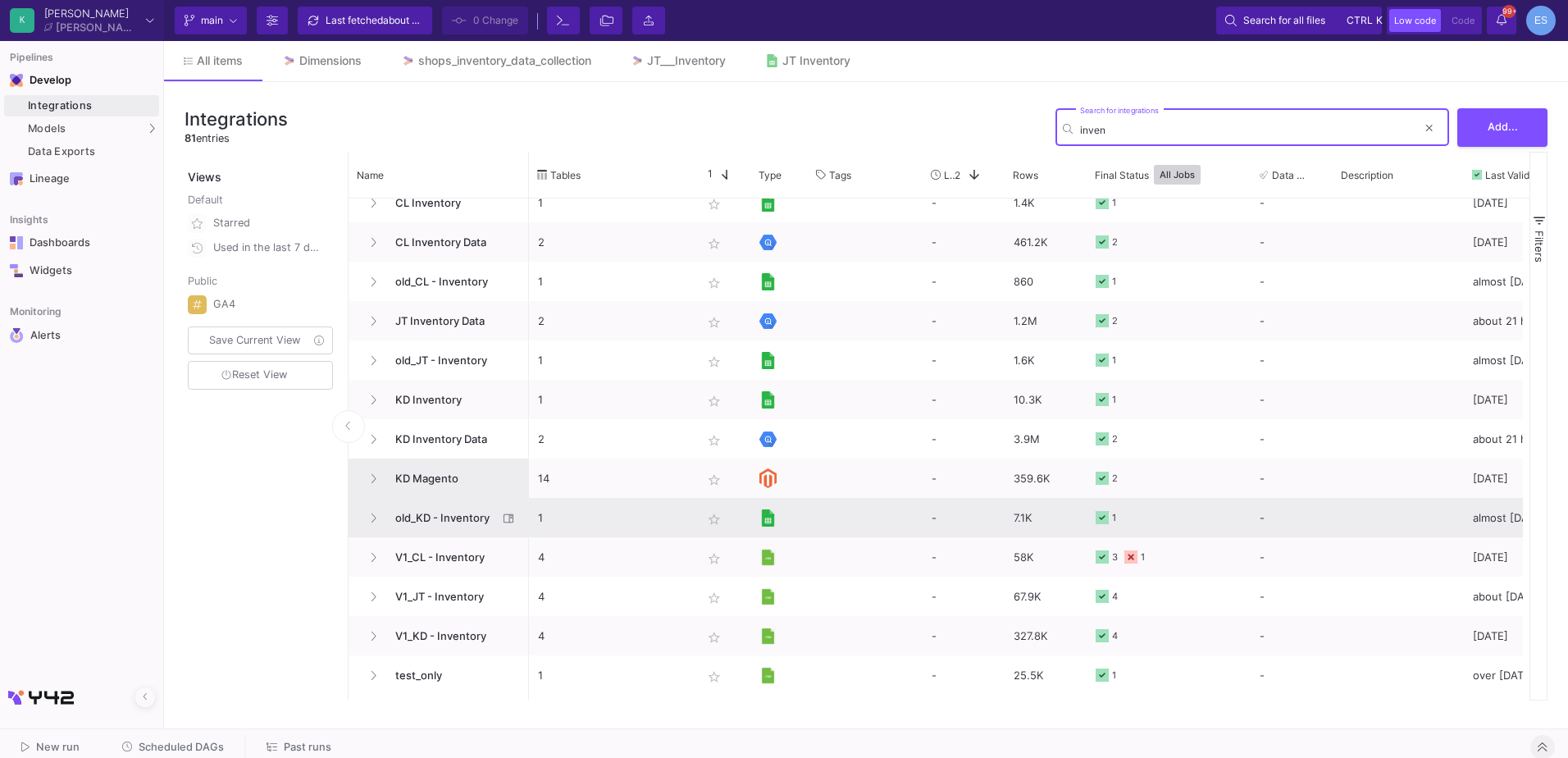
scroll to position [56, 0]
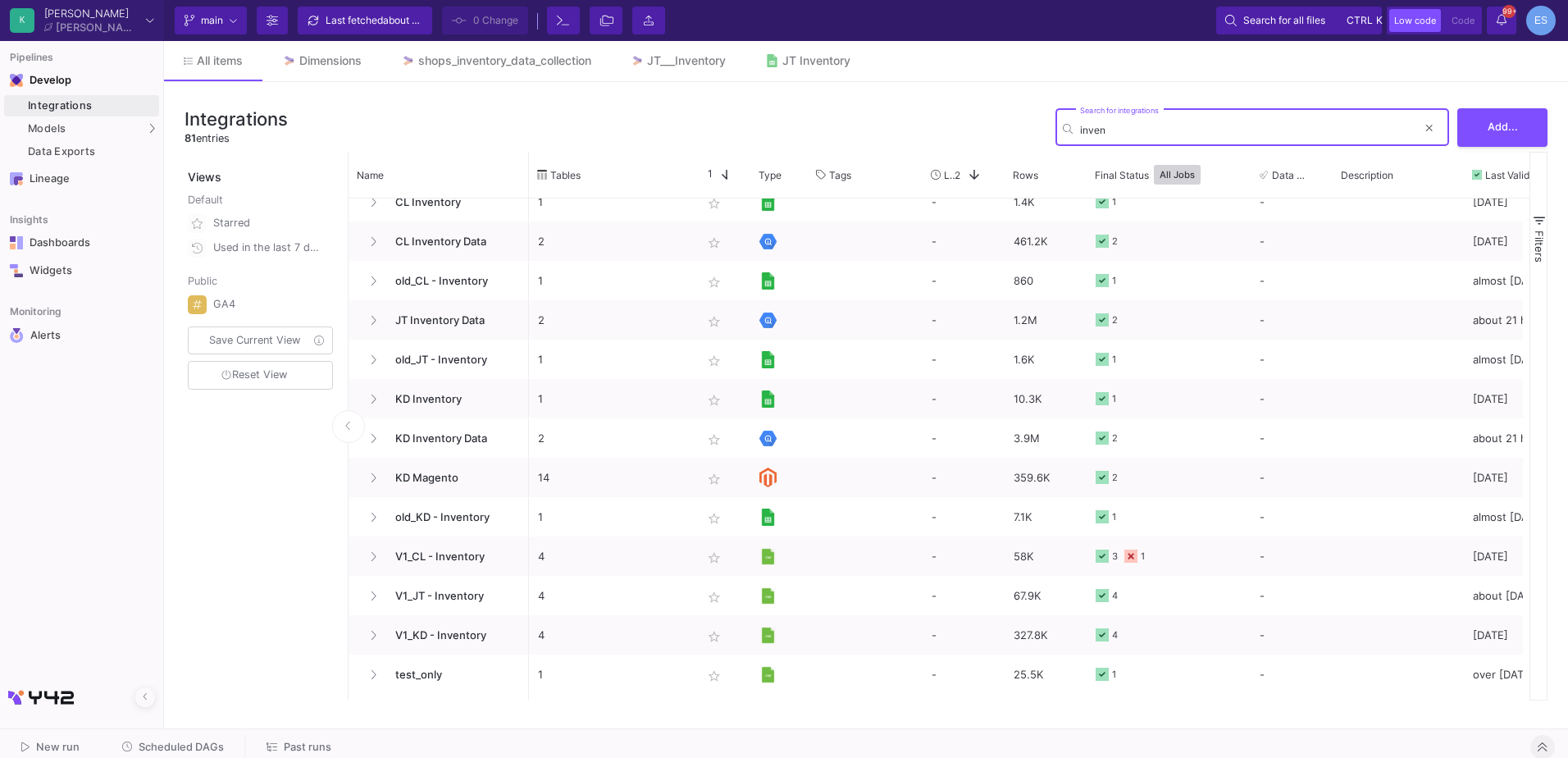
drag, startPoint x: 1116, startPoint y: 134, endPoint x: 1036, endPoint y: 141, distance: 80.3
click at [1036, 141] on div "Integrations 81 entries inven Search for integrations Add..." at bounding box center [866, 127] width 1363 height 49
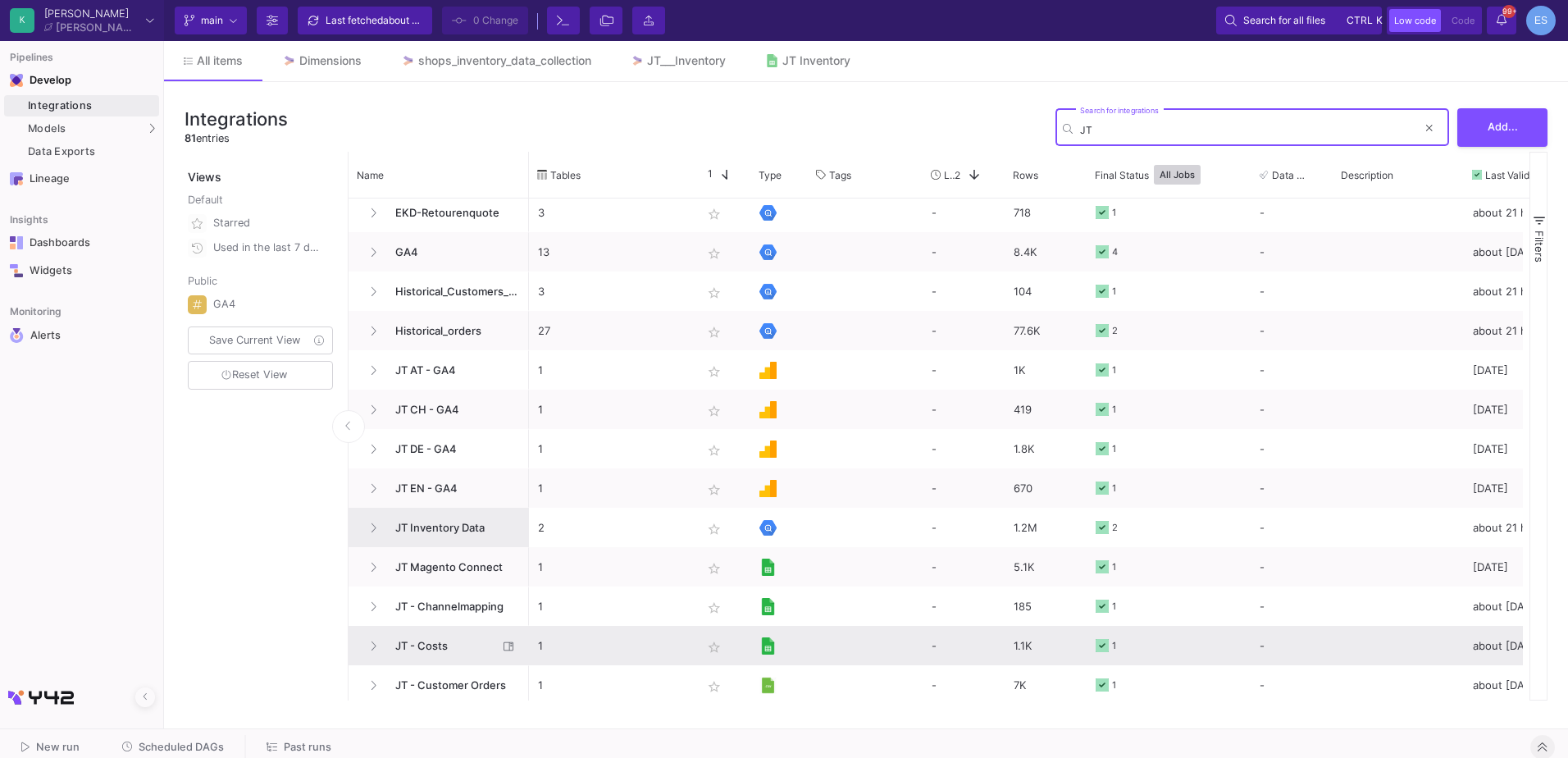
scroll to position [129, 0]
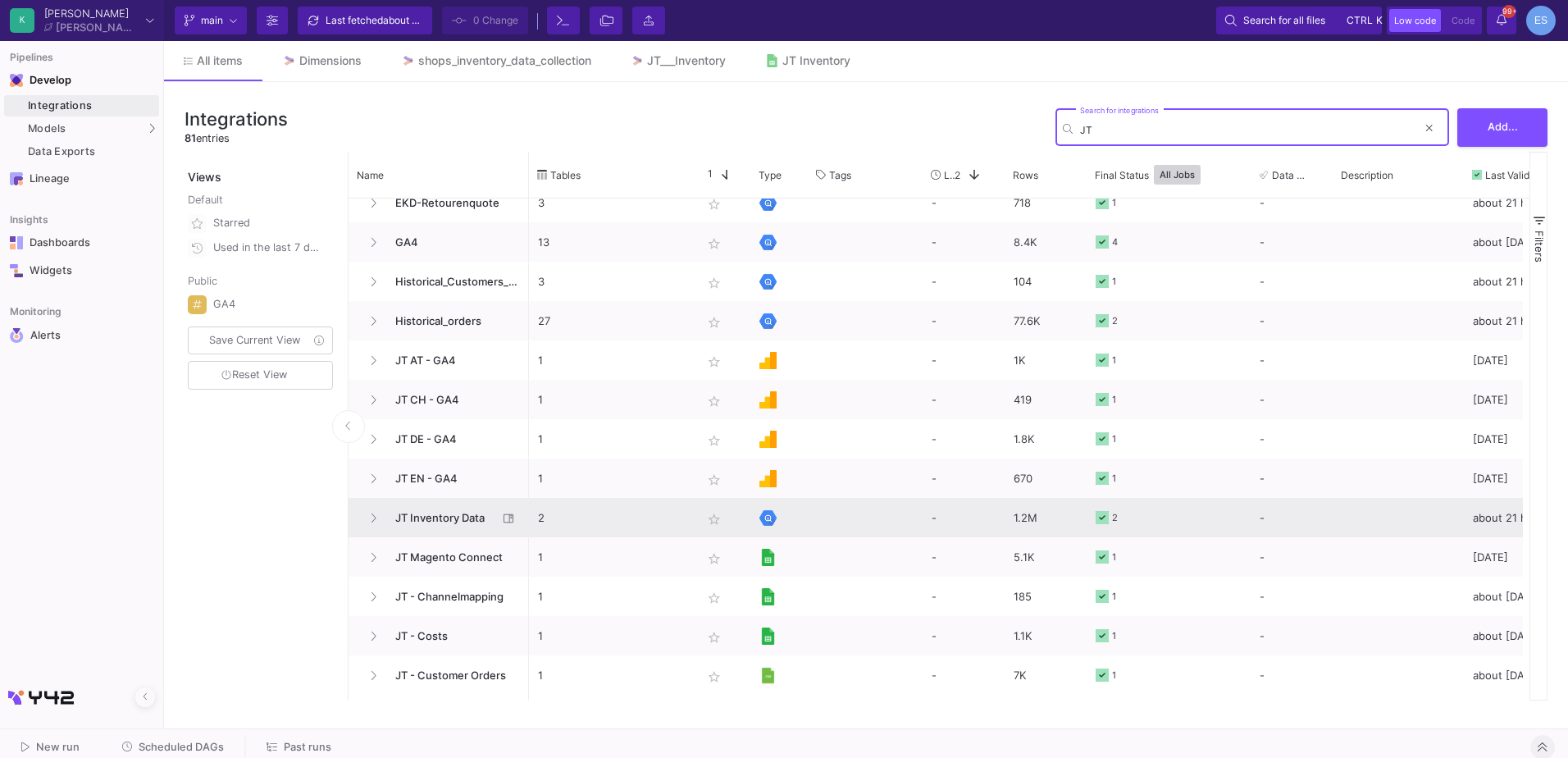
type input "JT"
click at [450, 529] on span "JT Inventory Data" at bounding box center [441, 516] width 112 height 39
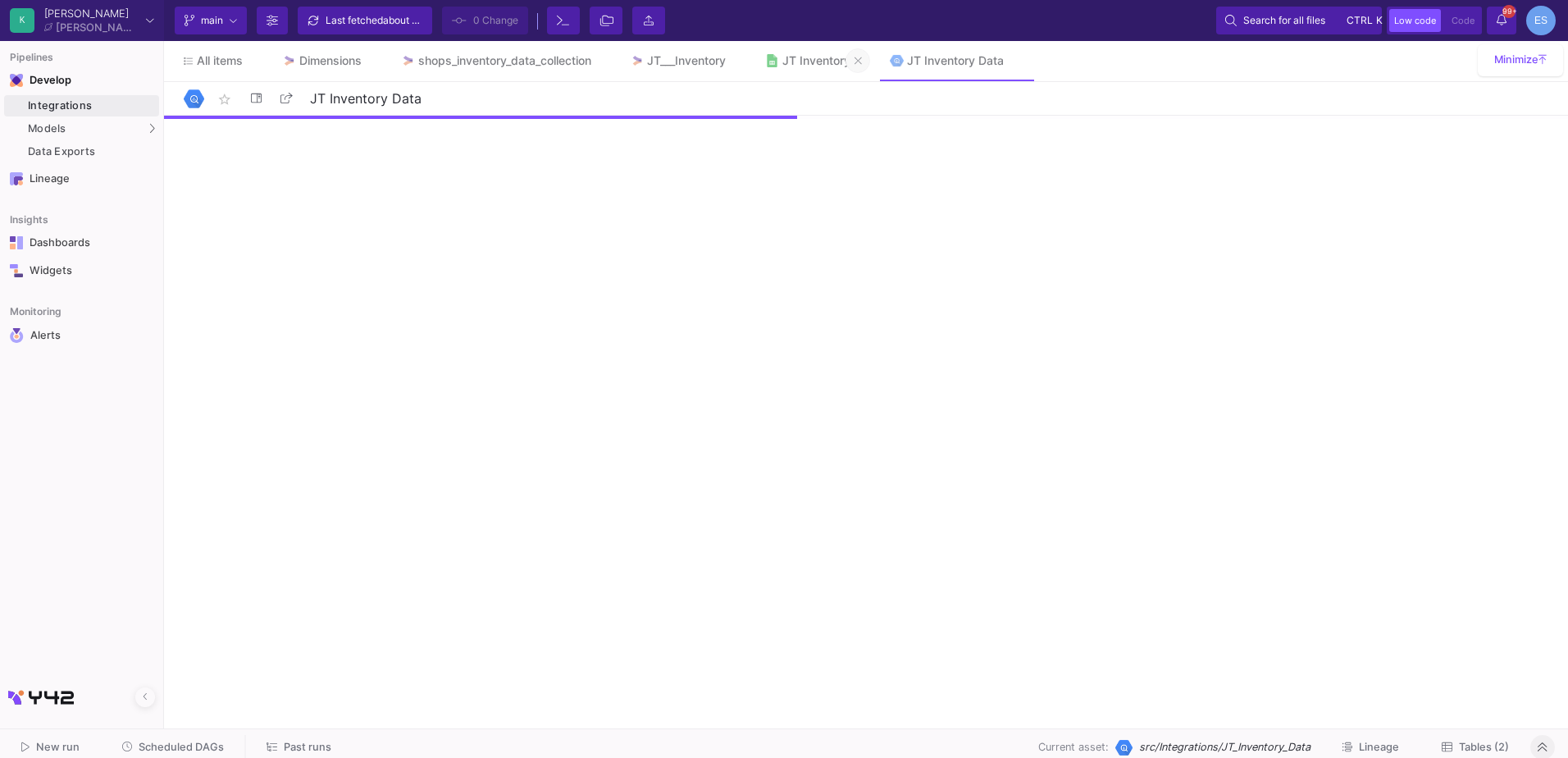
click at [862, 60] on icon at bounding box center [858, 61] width 7 height 11
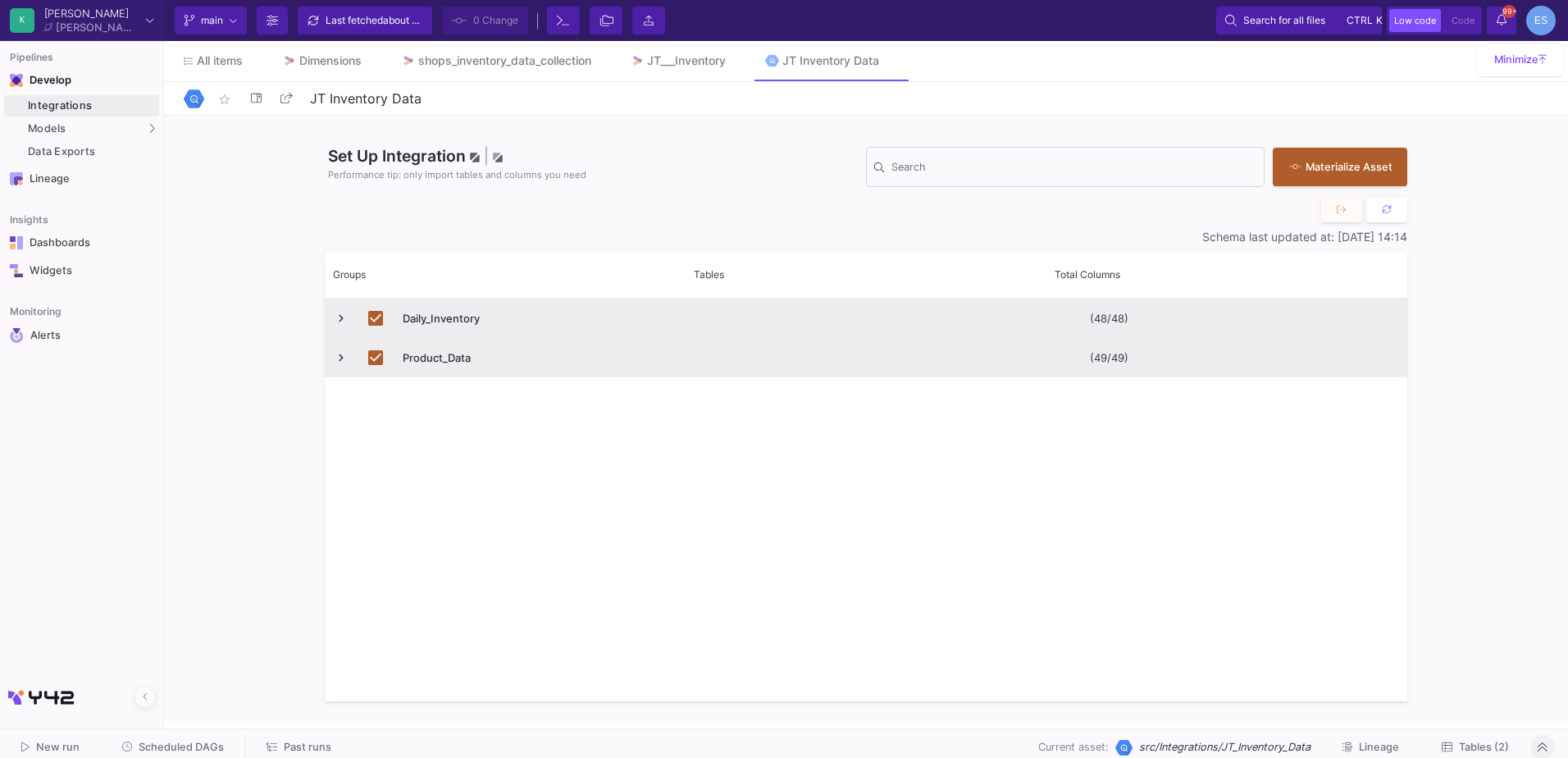
click at [1498, 748] on span "Tables (2)" at bounding box center [1483, 747] width 50 height 12
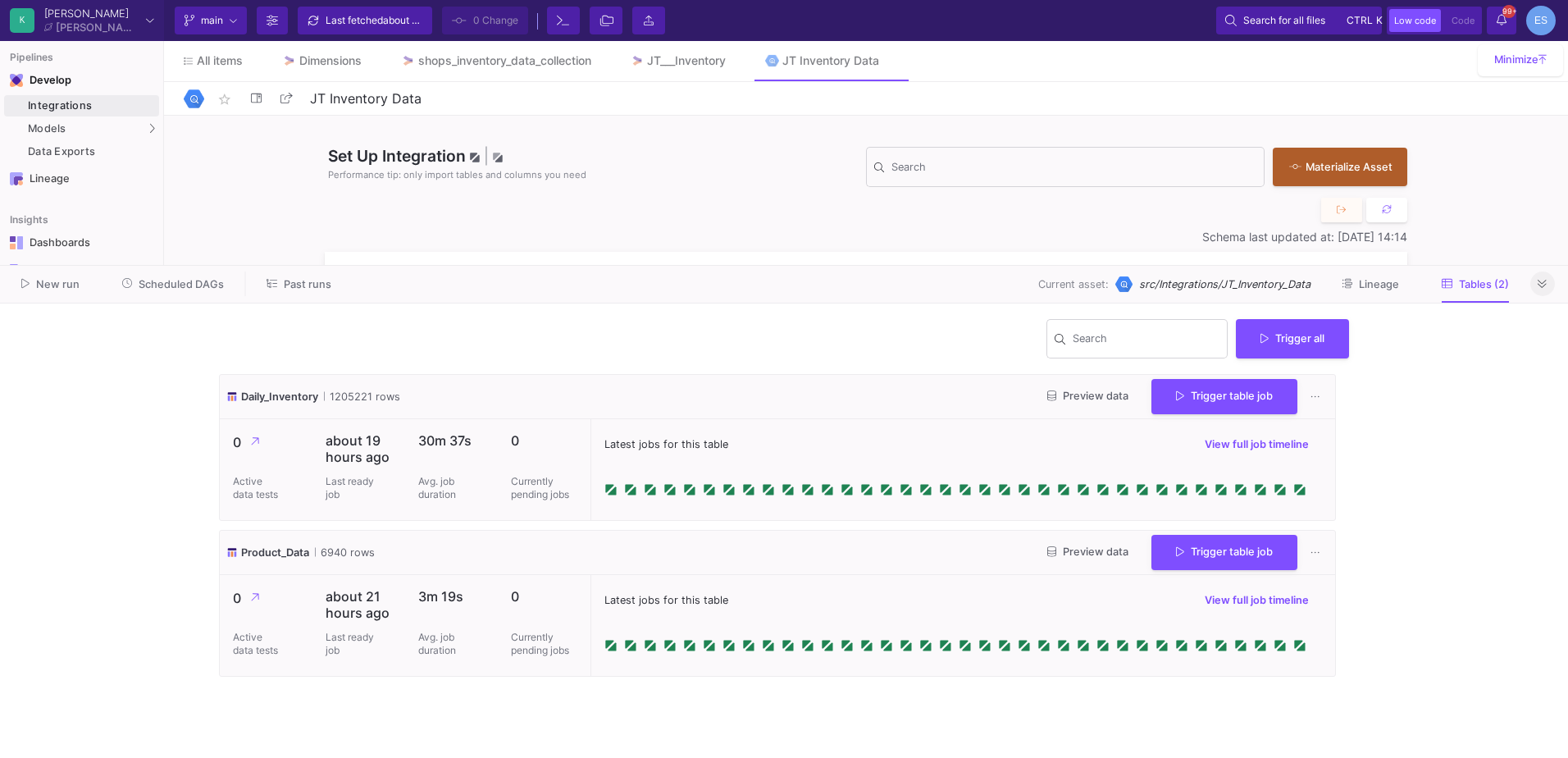
drag, startPoint x: 318, startPoint y: 439, endPoint x: 395, endPoint y: 462, distance: 80.4
click at [395, 462] on div "about 19 hours ago Last ready job" at bounding box center [359, 469] width 93 height 101
click at [660, 537] on div "Product_Data 6940 rows Preview data Trigger table job" at bounding box center [777, 553] width 1115 height 44
click at [1079, 404] on button "Preview data" at bounding box center [1087, 396] width 107 height 25
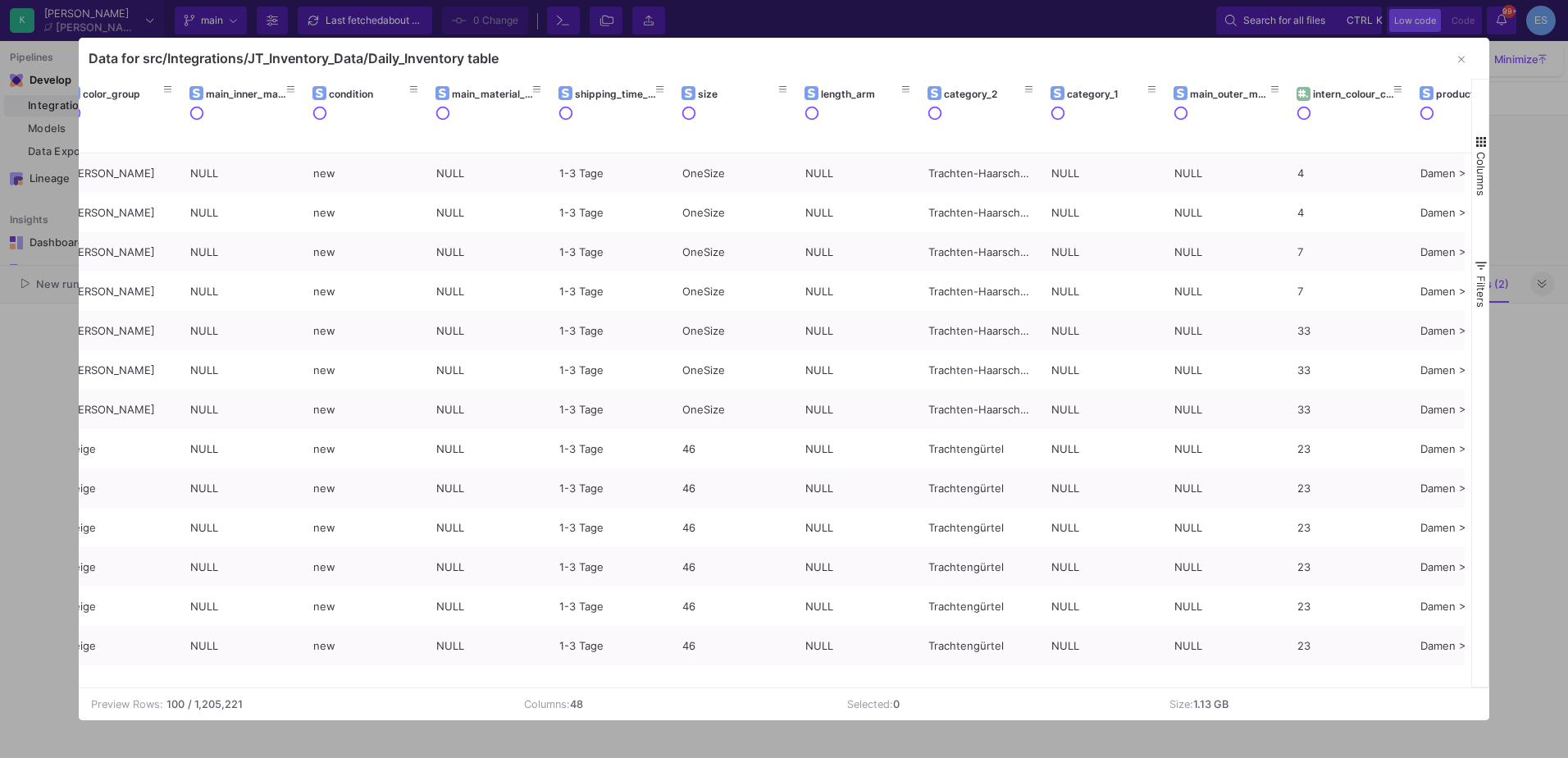
click at [1482, 149] on button "Columns" at bounding box center [1480, 165] width 16 height 118
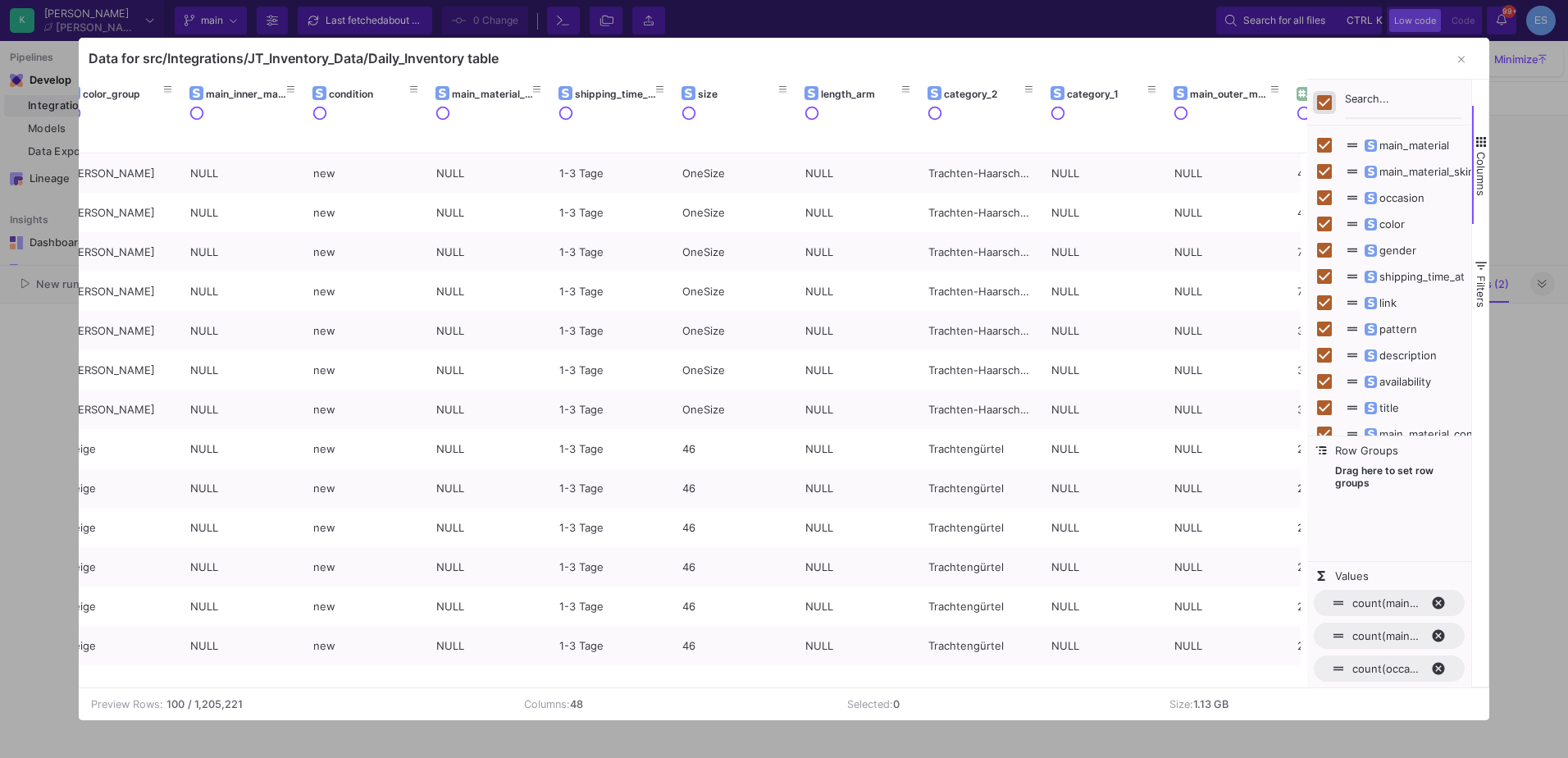
click at [1322, 98] on input "Toggle Select All Columns" at bounding box center [1324, 103] width 15 height 15
checkbox input "false"
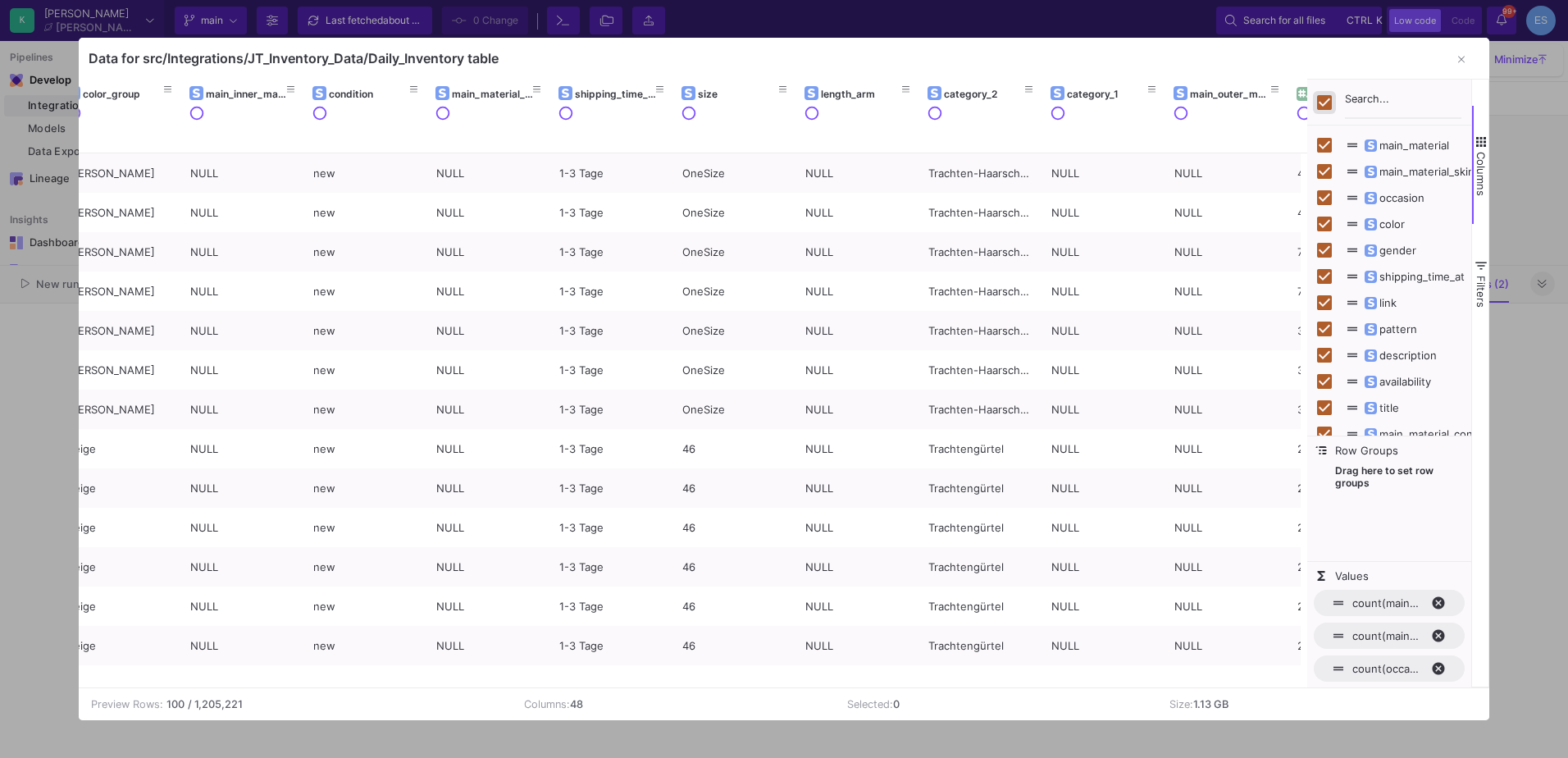
checkbox input "false"
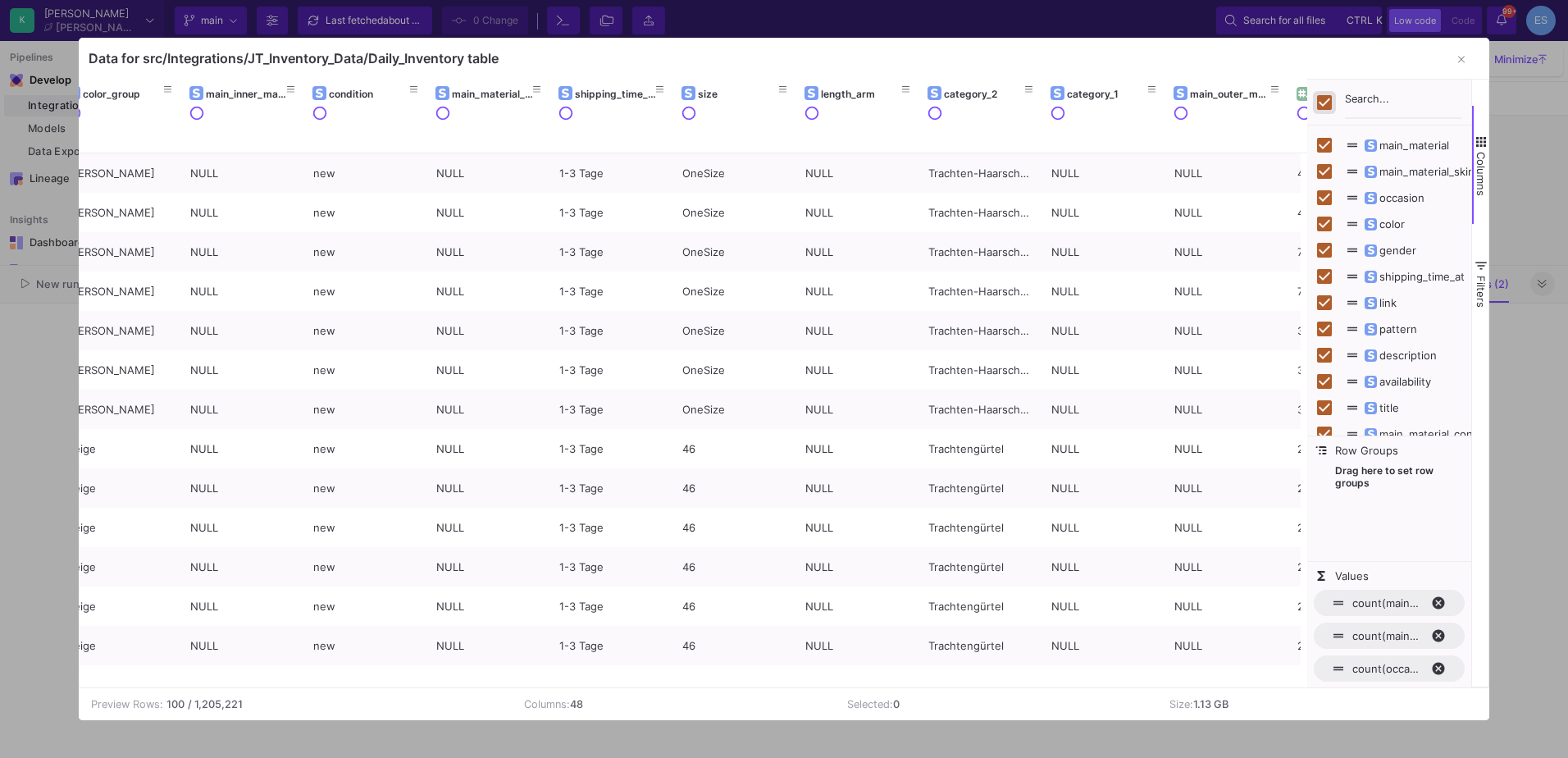
checkbox input "false"
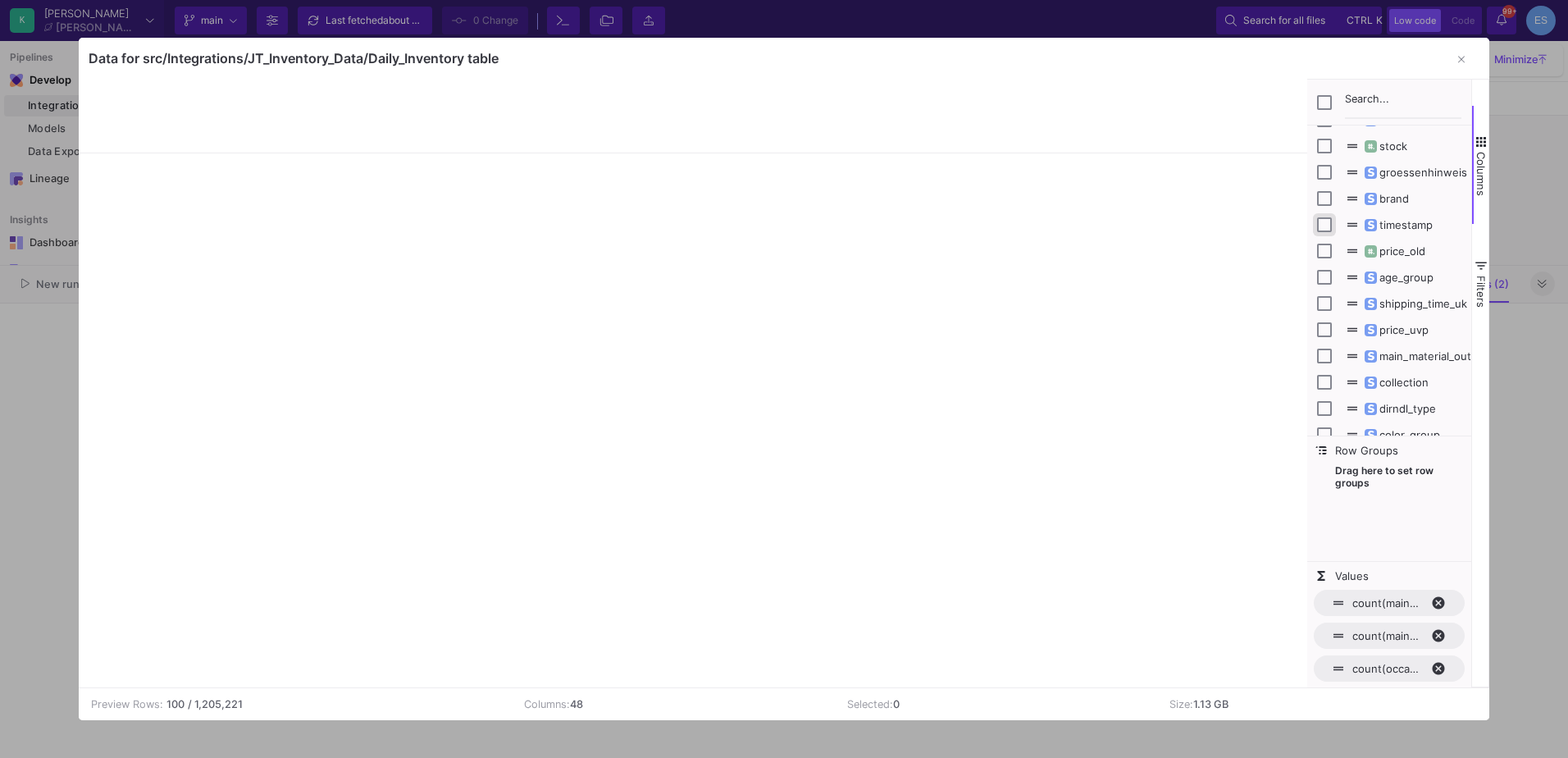
click at [1324, 224] on input "Press SPACE to toggle visibility (hidden)" at bounding box center [1324, 225] width 15 height 15
checkbox input "true"
checkbox input "false"
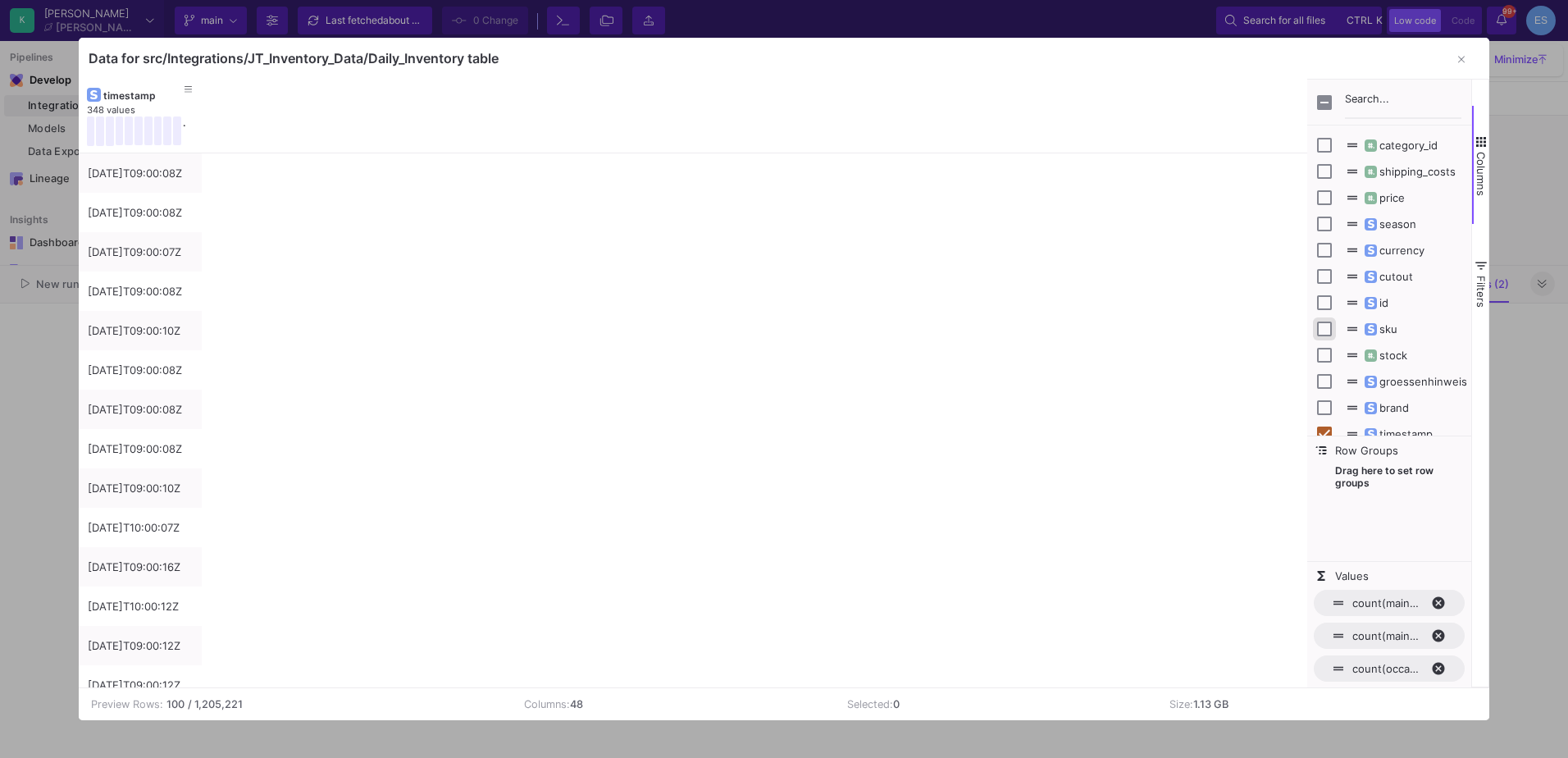
click at [1331, 335] on input "Press SPACE to toggle visibility (hidden)" at bounding box center [1324, 329] width 15 height 15
checkbox input "true"
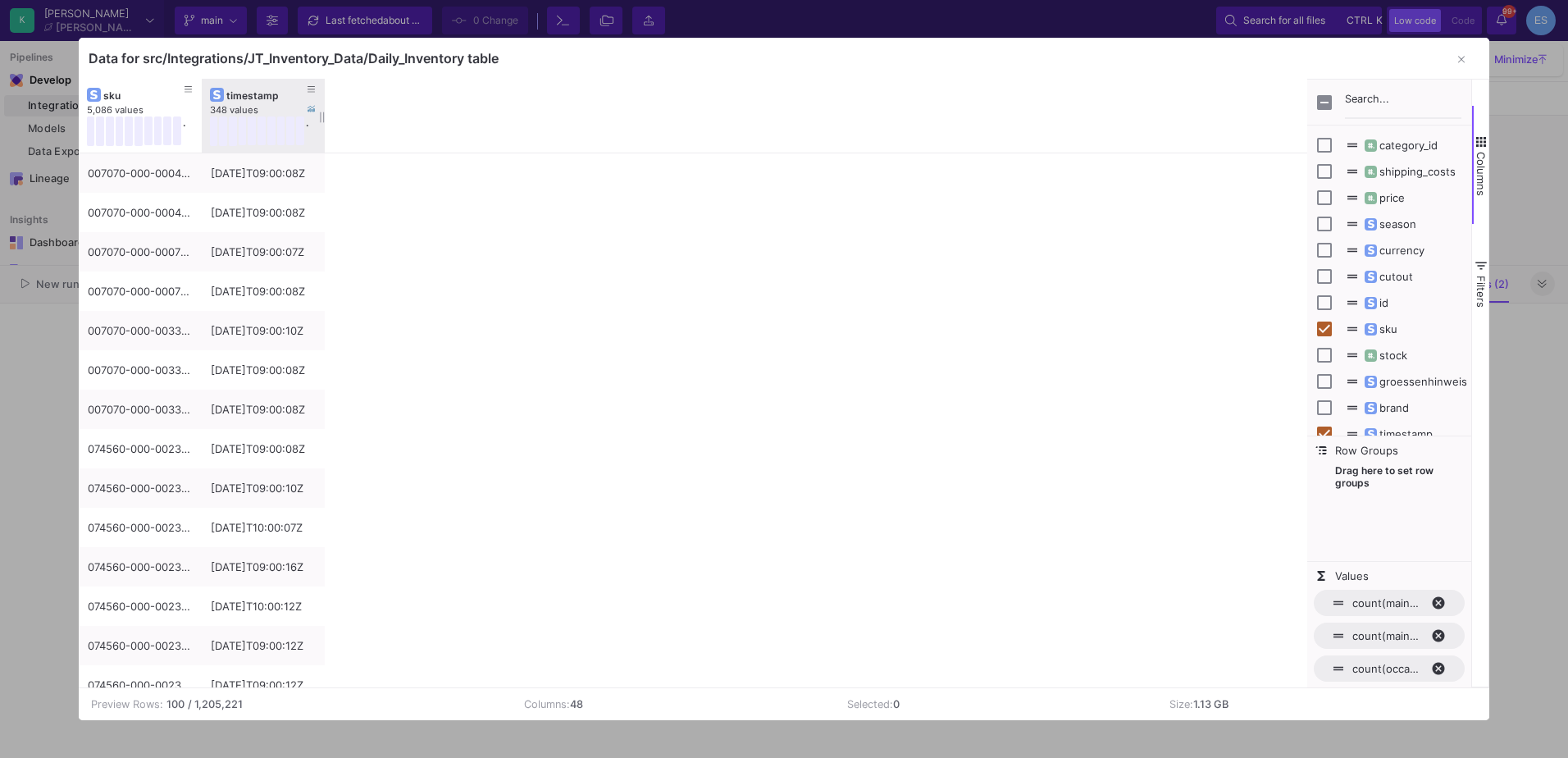
click at [240, 95] on div "timestamp" at bounding box center [267, 95] width 81 height 12
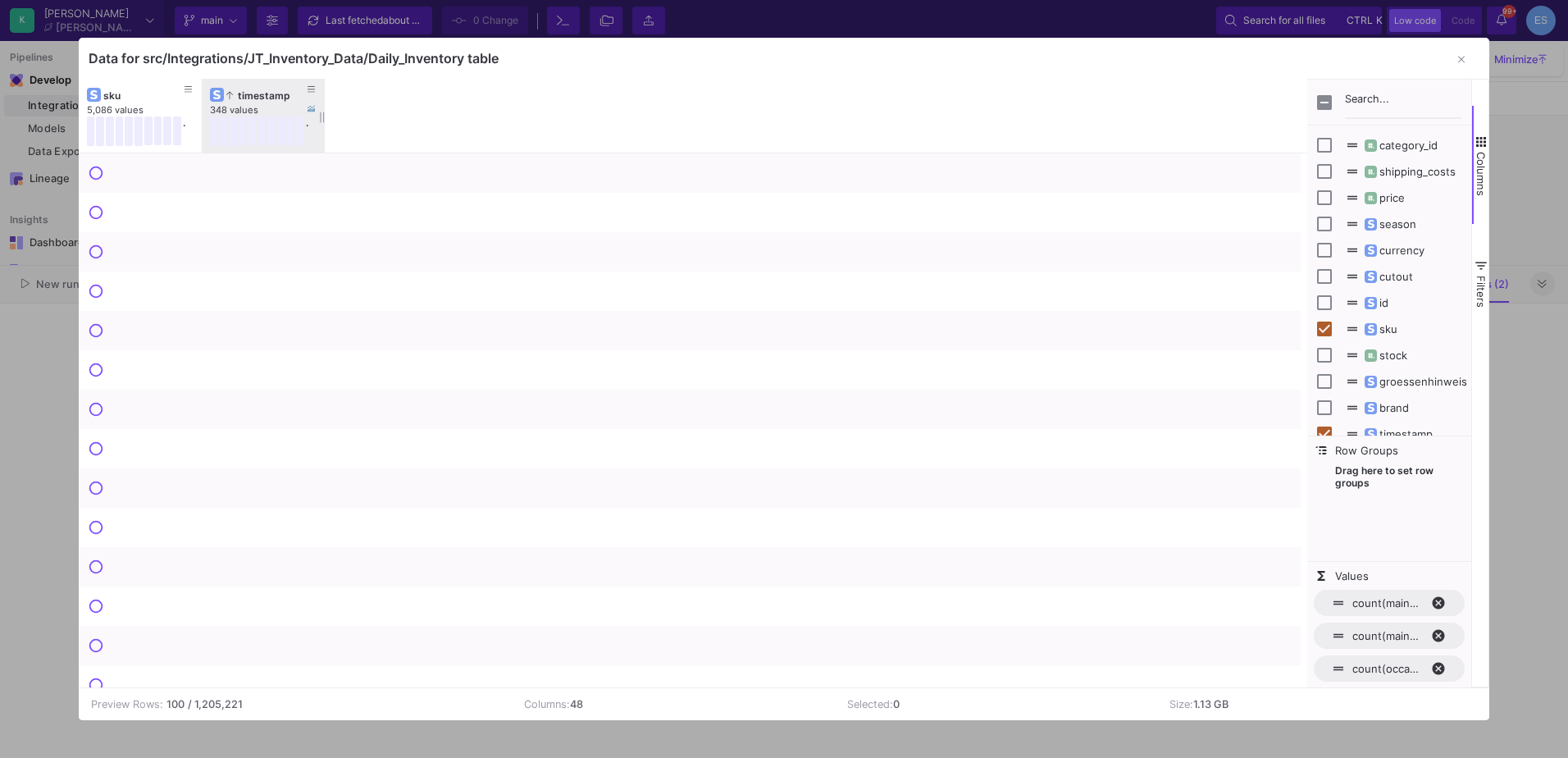
click at [237, 98] on div "timestamp" at bounding box center [267, 95] width 81 height 12
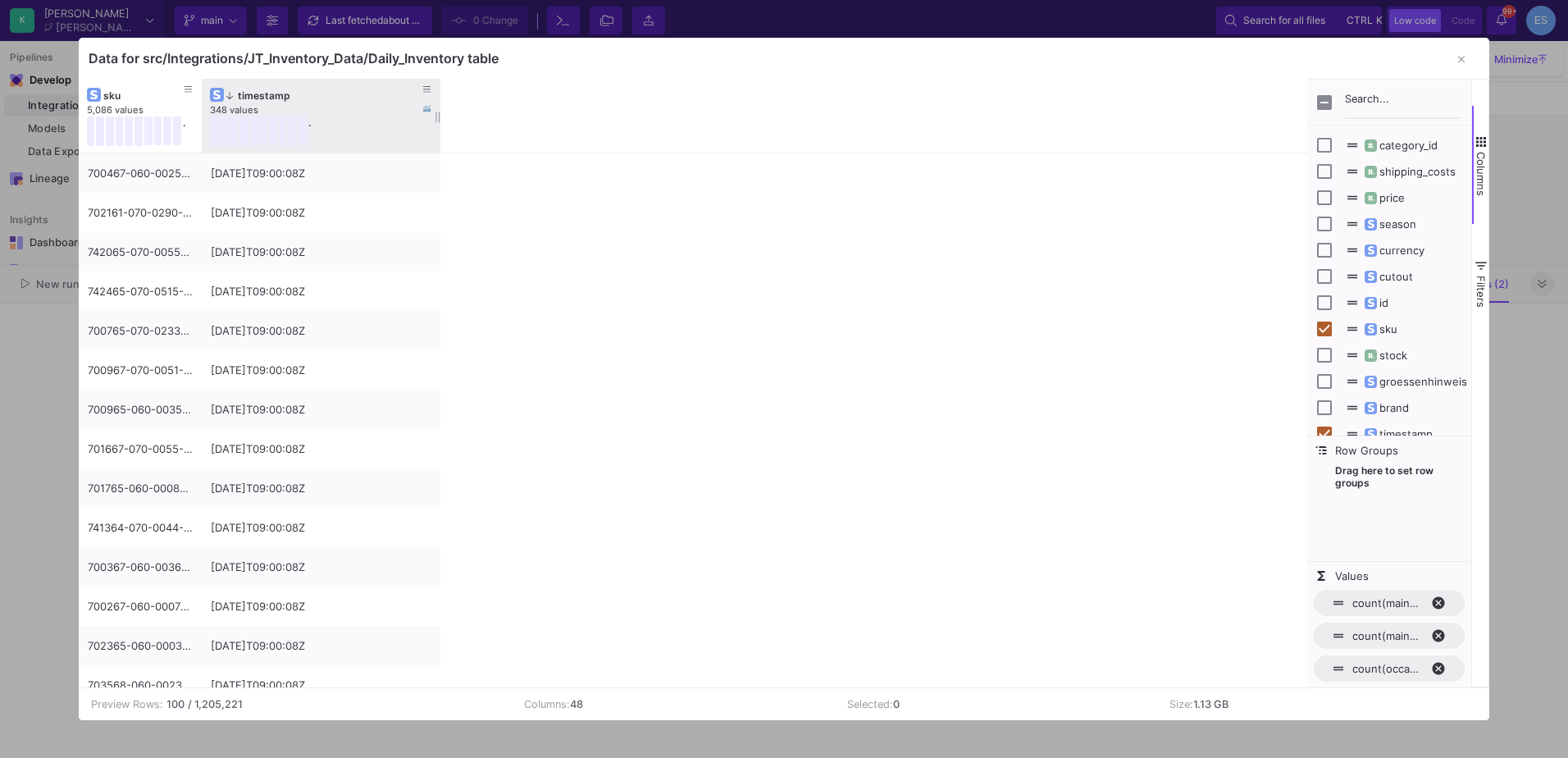
drag, startPoint x: 323, startPoint y: 90, endPoint x: 439, endPoint y: 87, distance: 116.0
click at [439, 87] on div at bounding box center [441, 116] width 7 height 74
click at [1456, 51] on button "button" at bounding box center [1461, 60] width 33 height 33
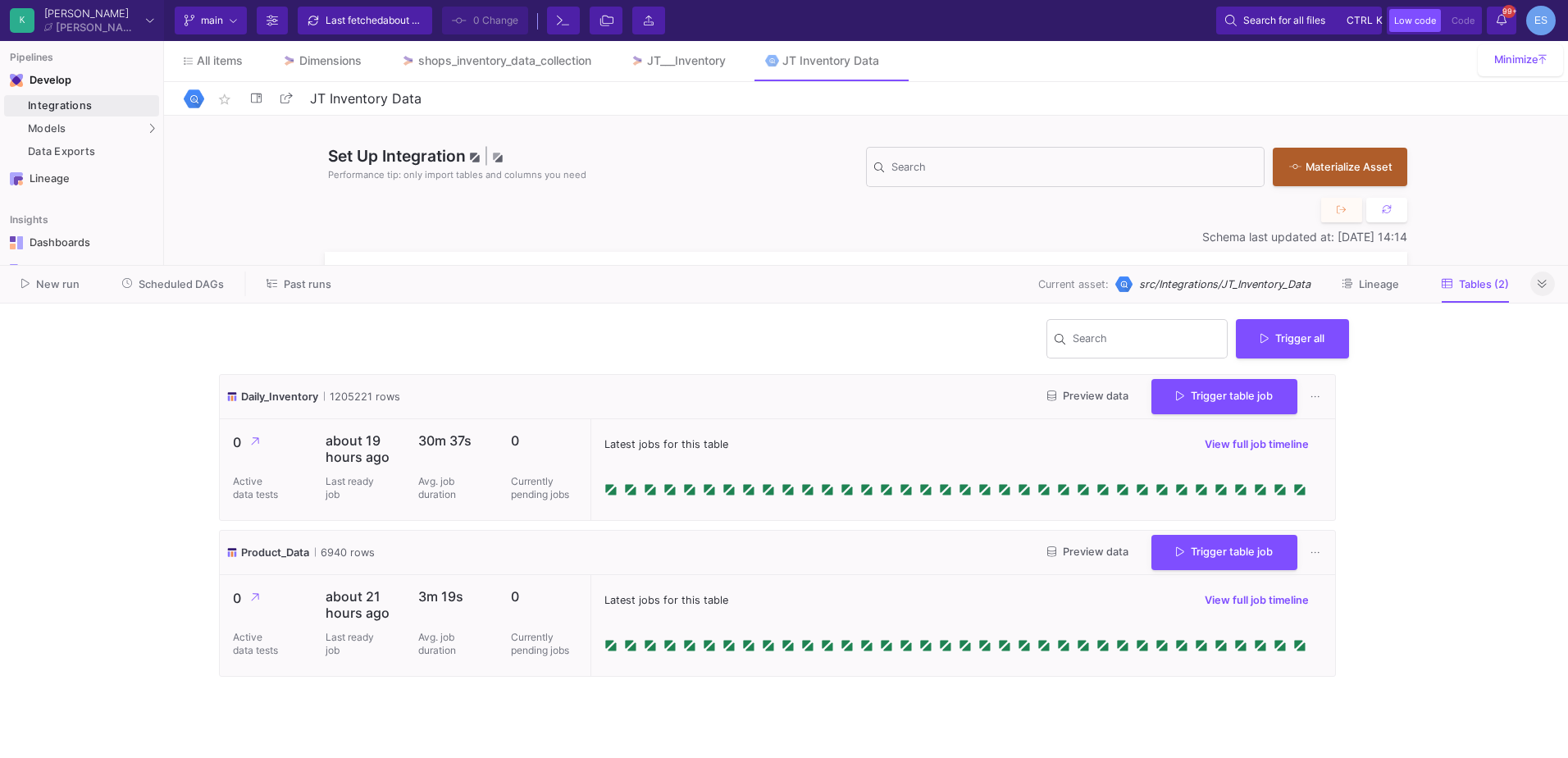
click at [770, 411] on div "Daily_Inventory 1205221 rows Preview data Trigger table job" at bounding box center [777, 397] width 1115 height 44
click at [80, 105] on div "Integrations" at bounding box center [91, 106] width 127 height 13
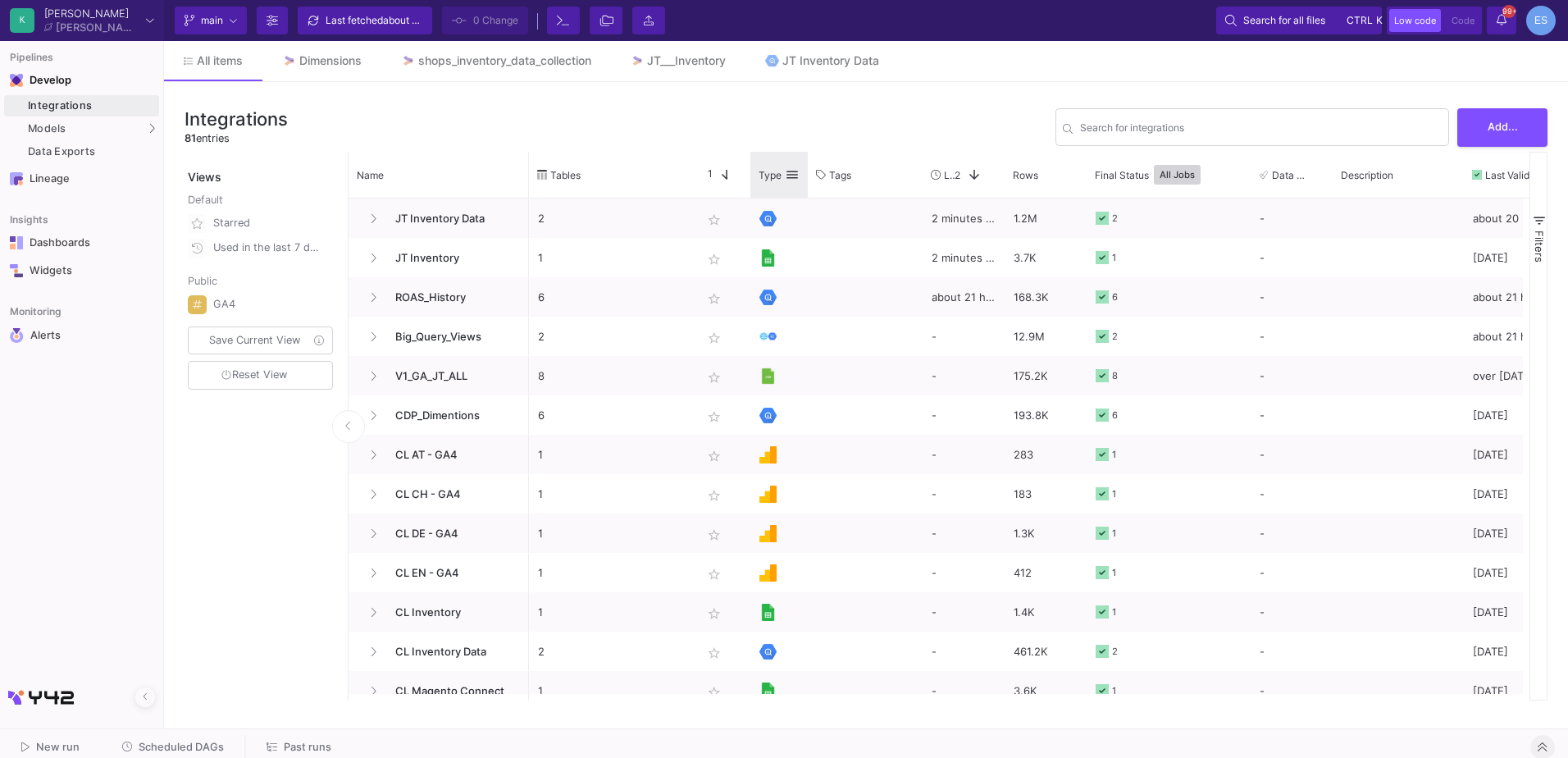
click at [796, 176] on span at bounding box center [793, 175] width 15 height 15
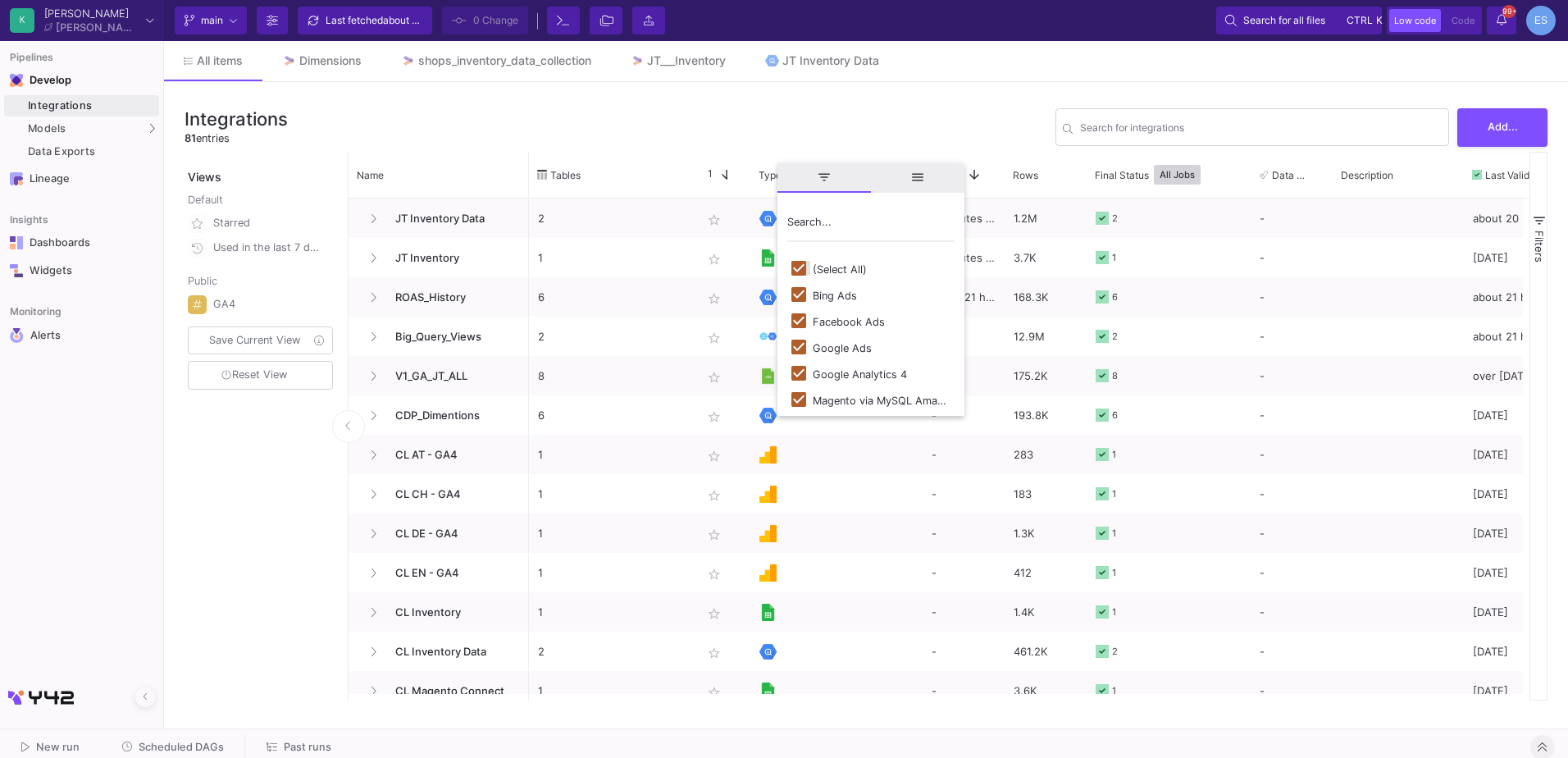
click at [800, 272] on input "Filter List" at bounding box center [799, 268] width 15 height 15
checkbox input "false"
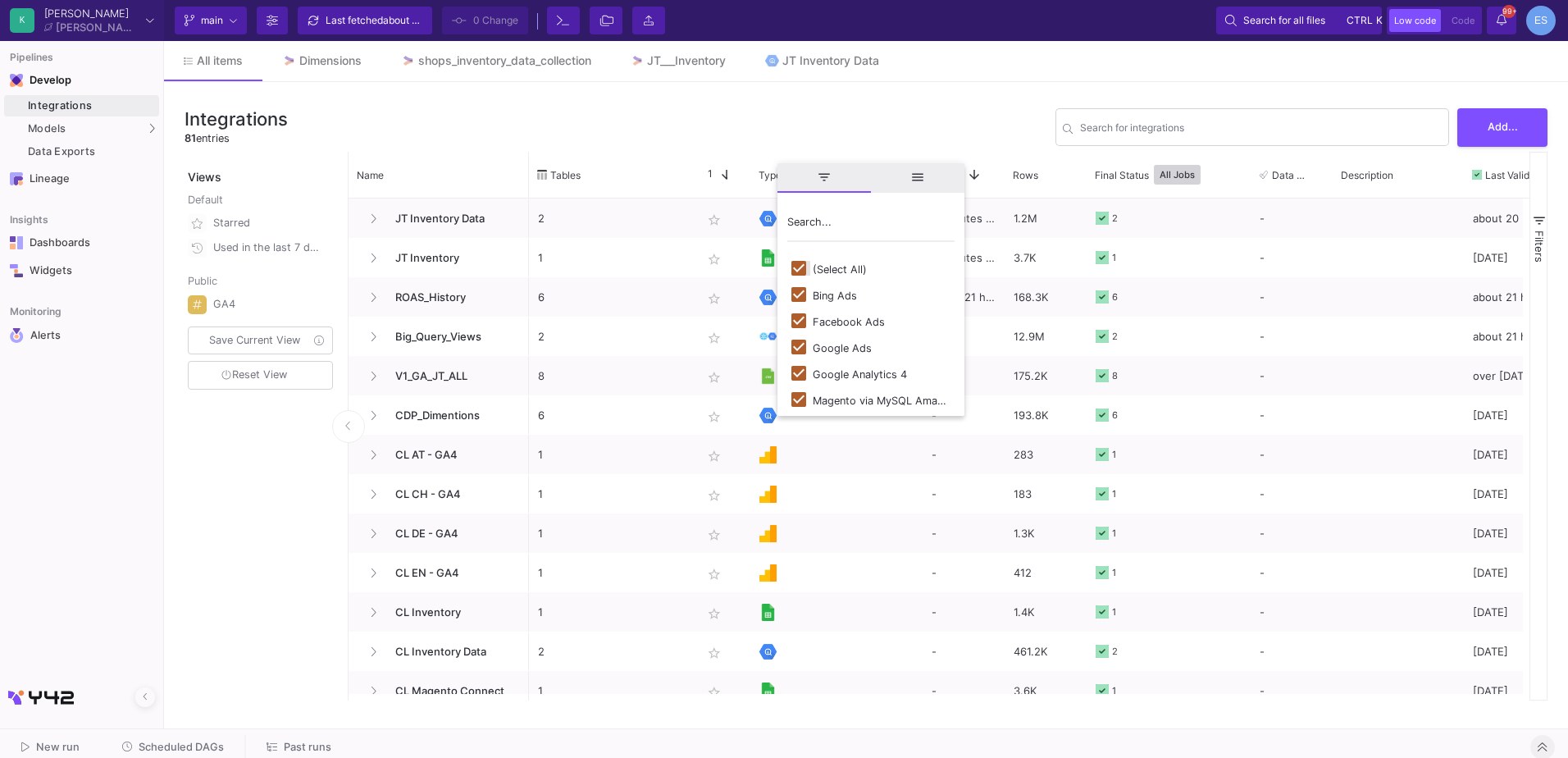
checkbox input "false"
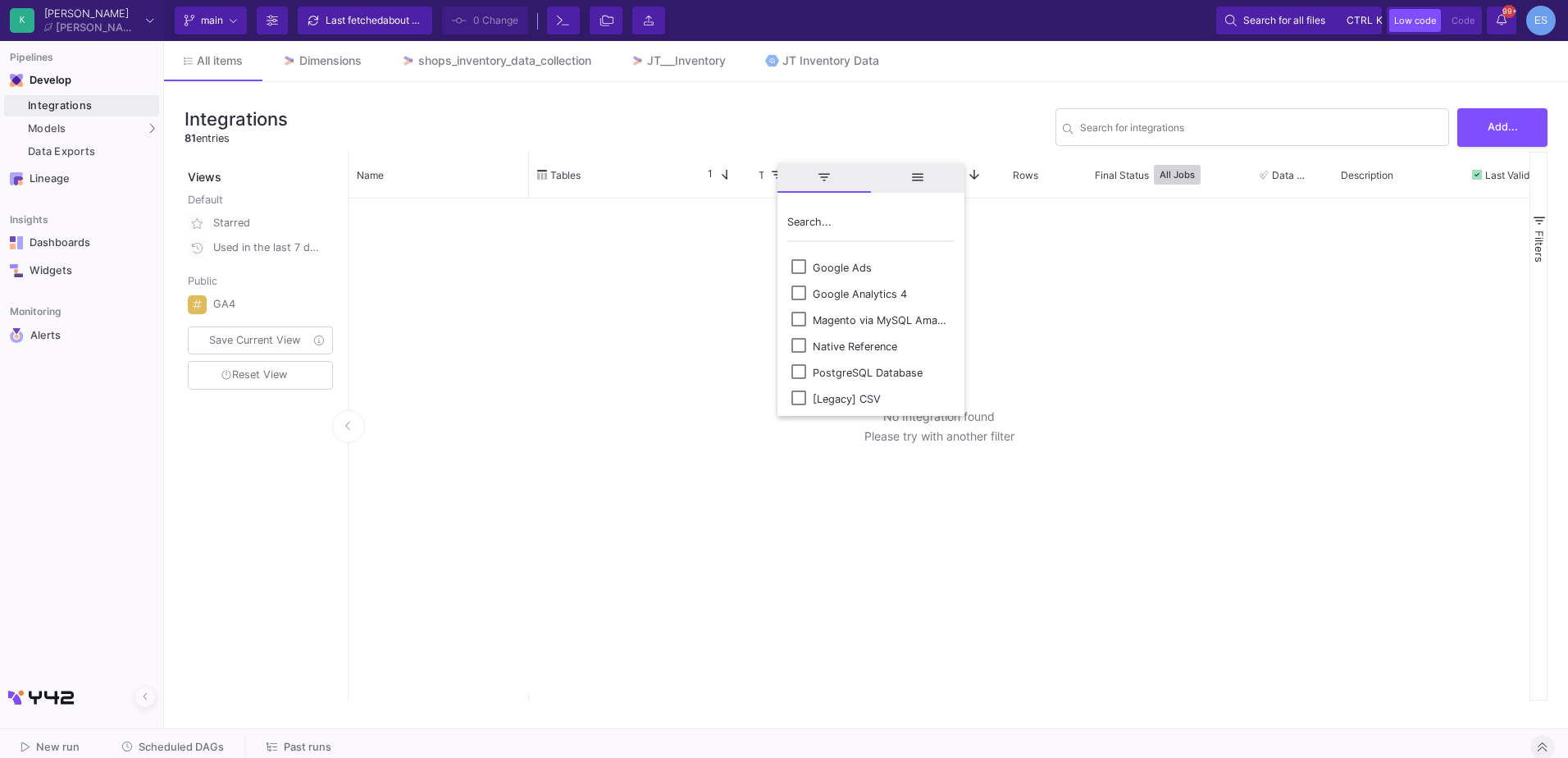
scroll to position [81, 0]
click at [799, 322] on input "Filter List" at bounding box center [799, 318] width 15 height 15
checkbox input "true"
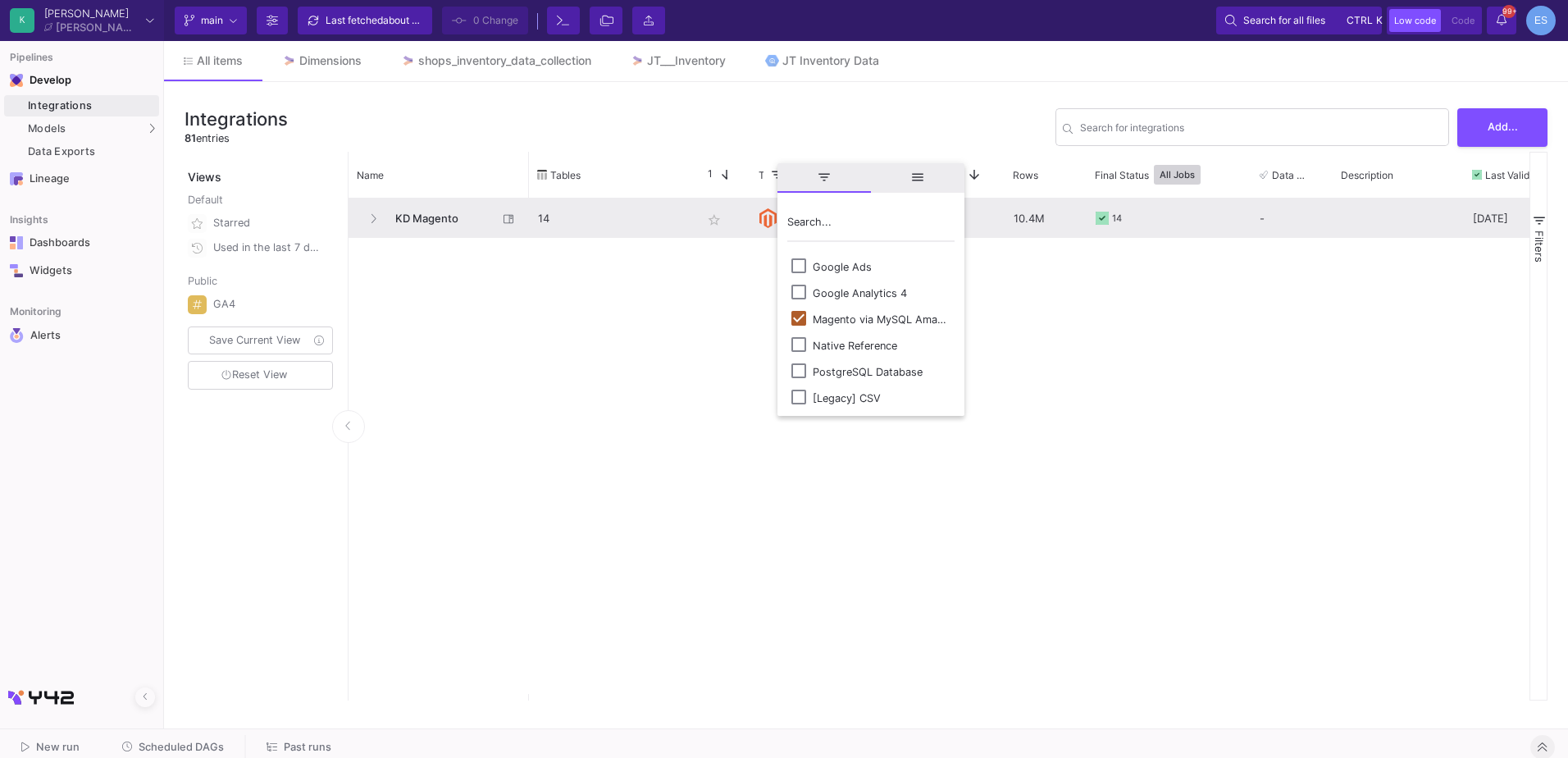
click at [414, 217] on span "KD Magento" at bounding box center [441, 218] width 112 height 39
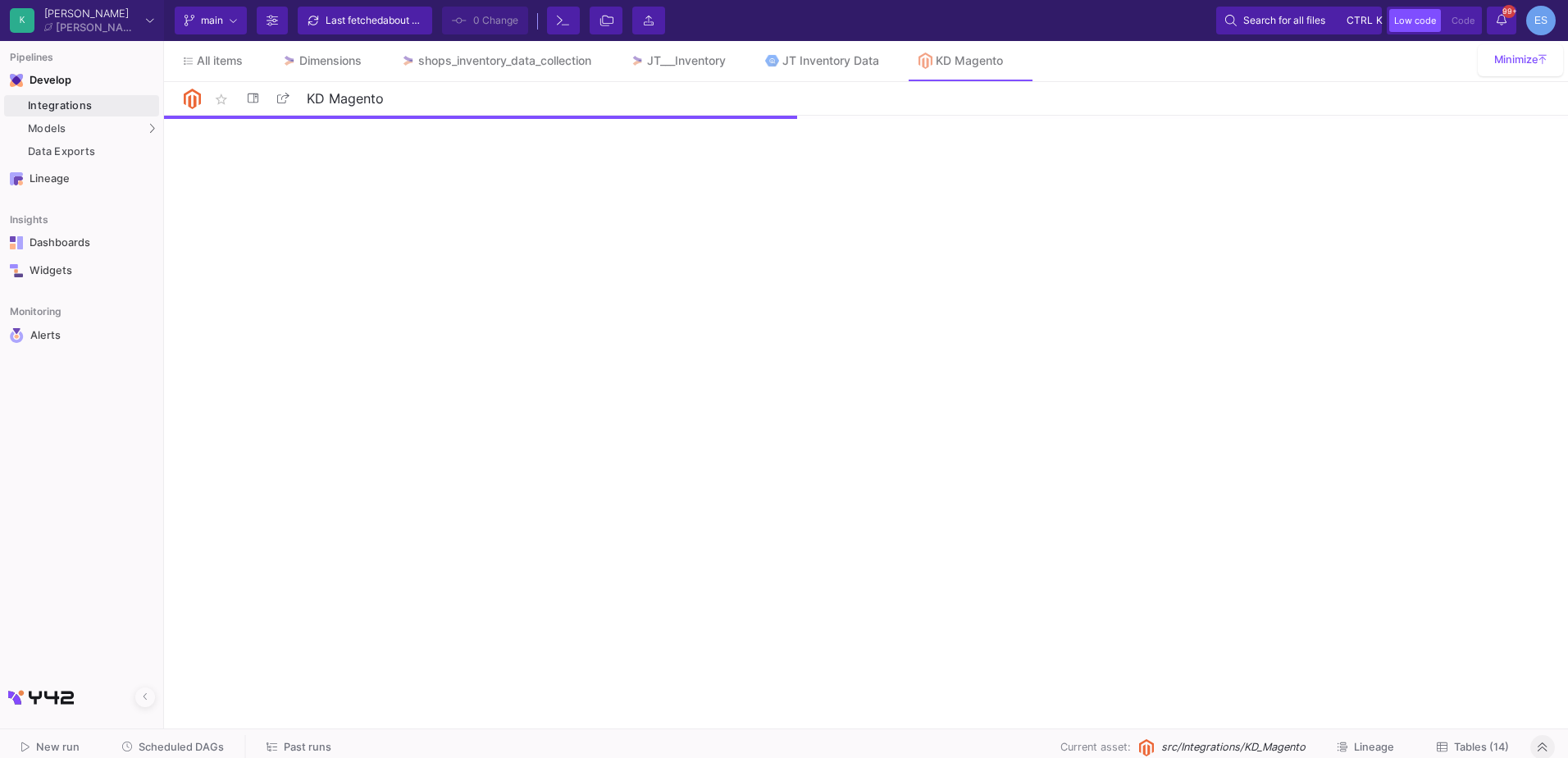
click at [1494, 749] on span "Tables (14)" at bounding box center [1481, 747] width 55 height 12
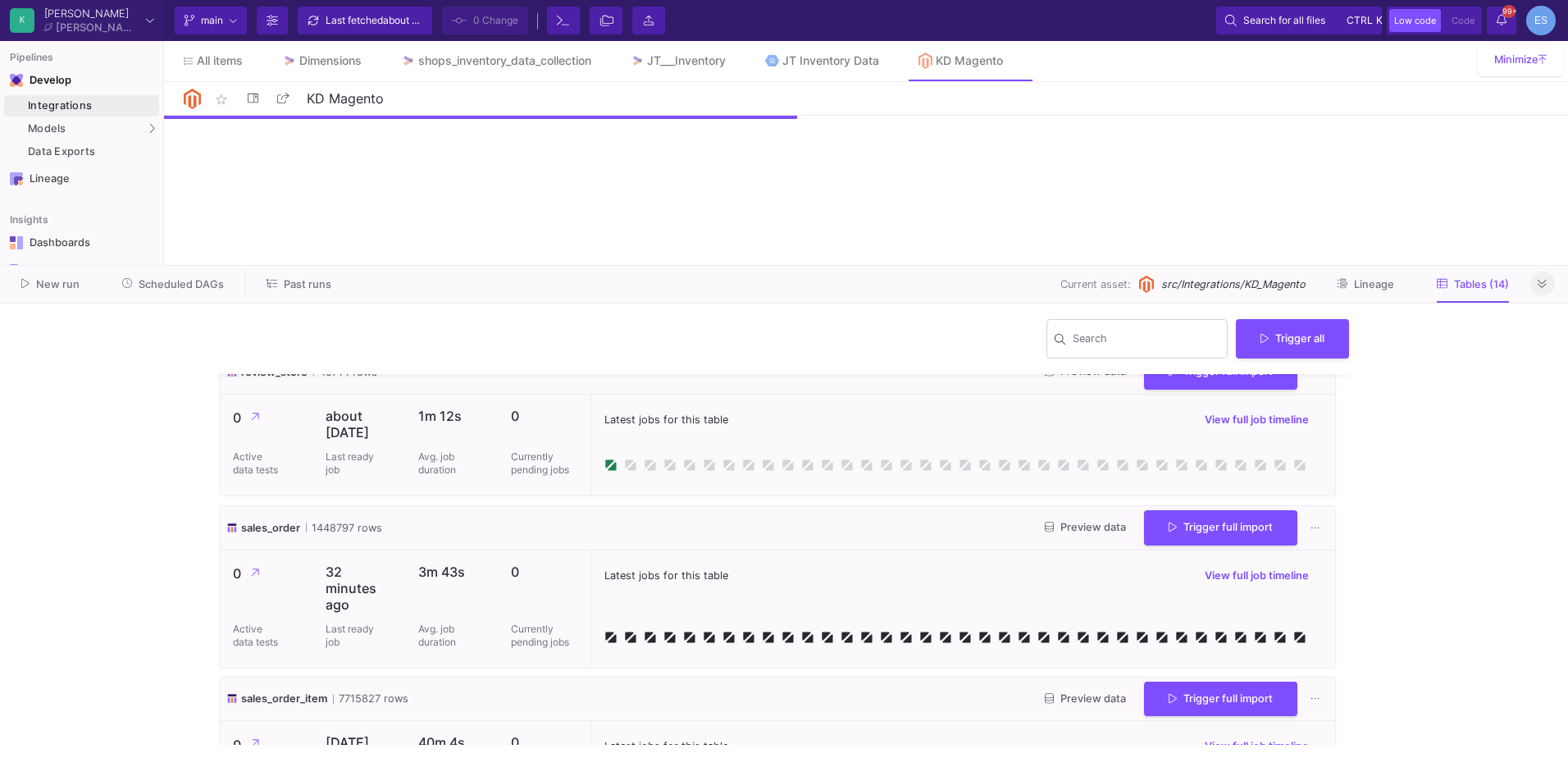
scroll to position [1879, 0]
